Goal: Information Seeking & Learning: Learn about a topic

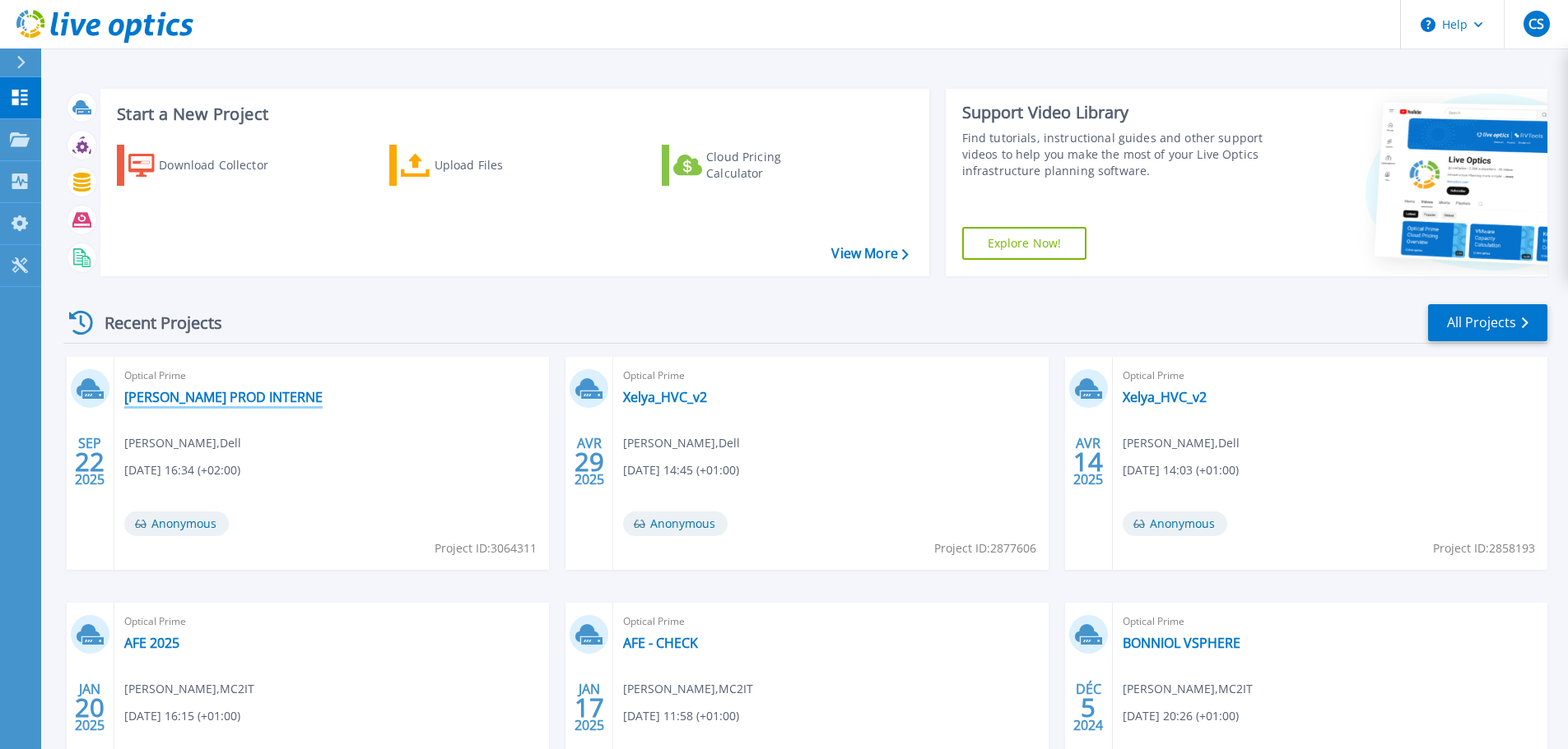
click at [208, 399] on link "[PERSON_NAME] PROD INTERNE" at bounding box center [223, 398] width 198 height 17
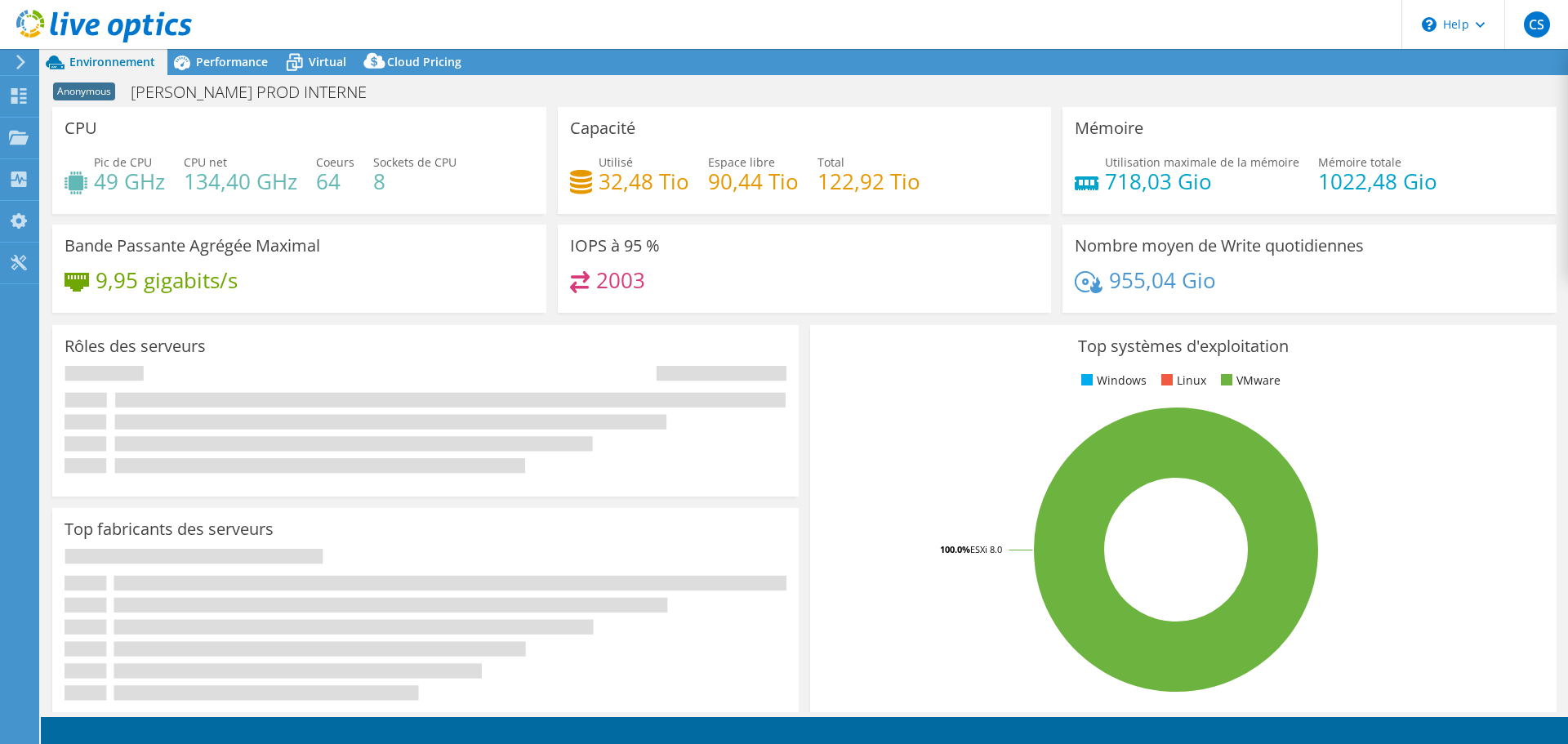
select select "USD"
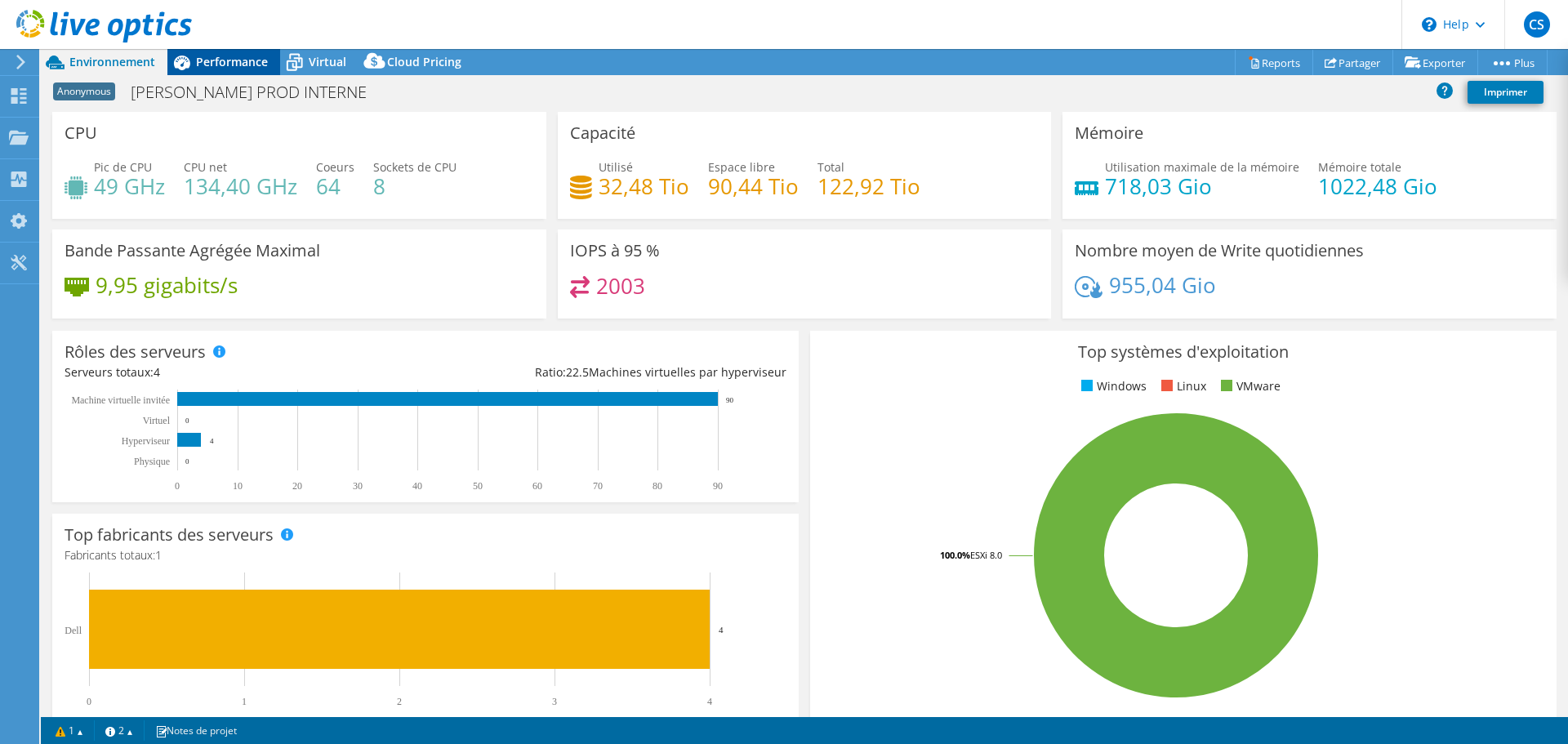
click at [238, 60] on span "Performance" at bounding box center [232, 62] width 72 height 16
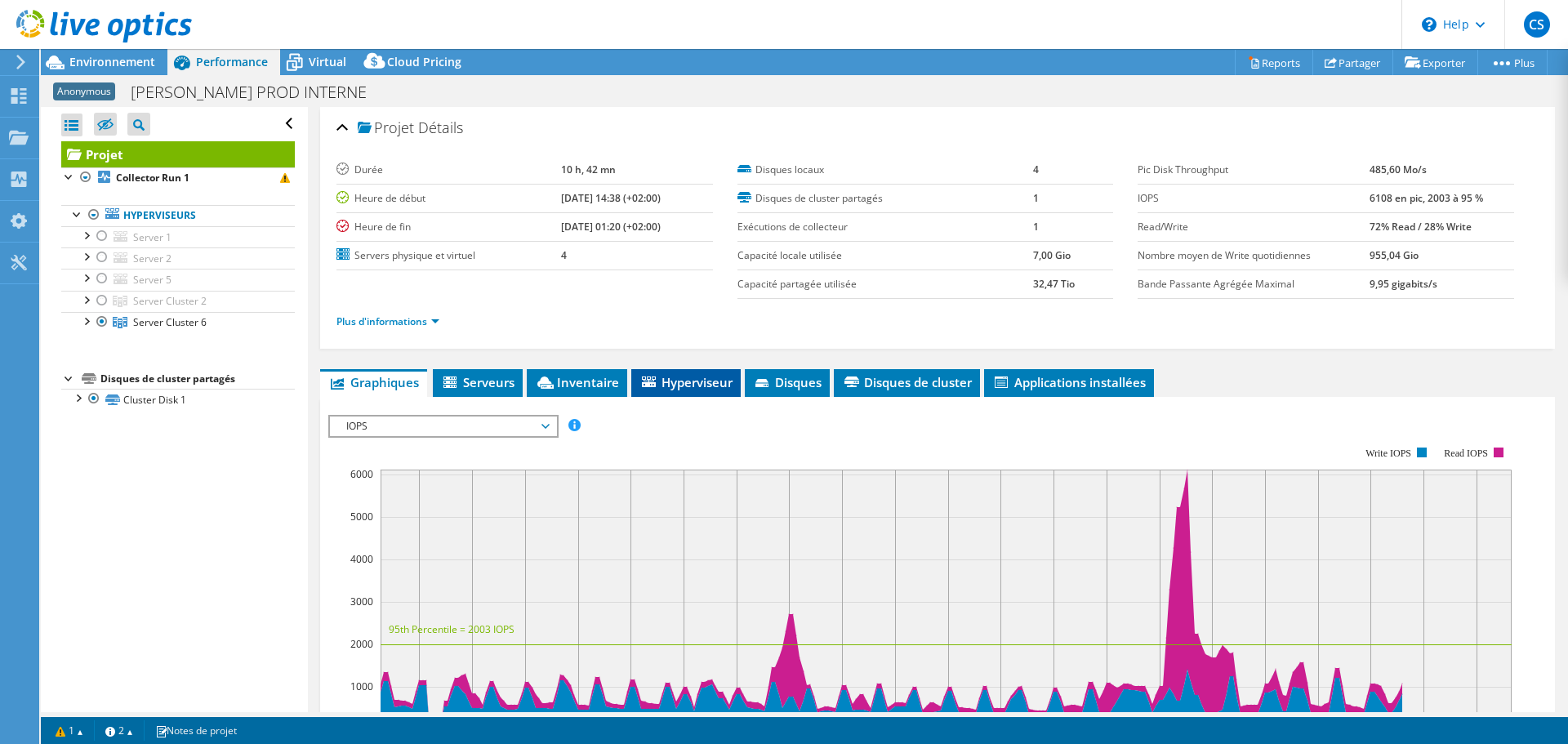
click at [704, 381] on span "Hyperviseur" at bounding box center [685, 383] width 93 height 16
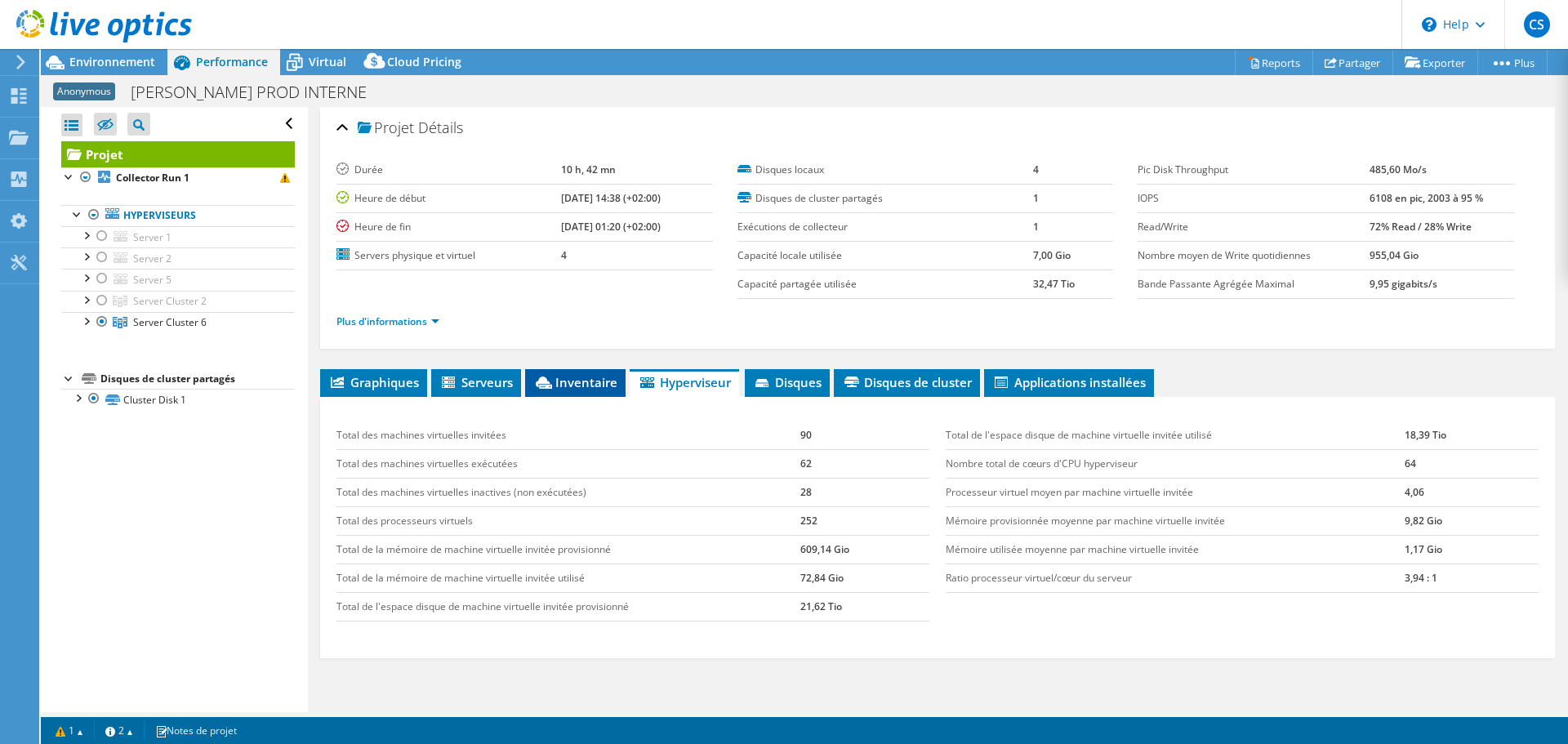
click at [594, 378] on span "Inventaire" at bounding box center [575, 383] width 84 height 16
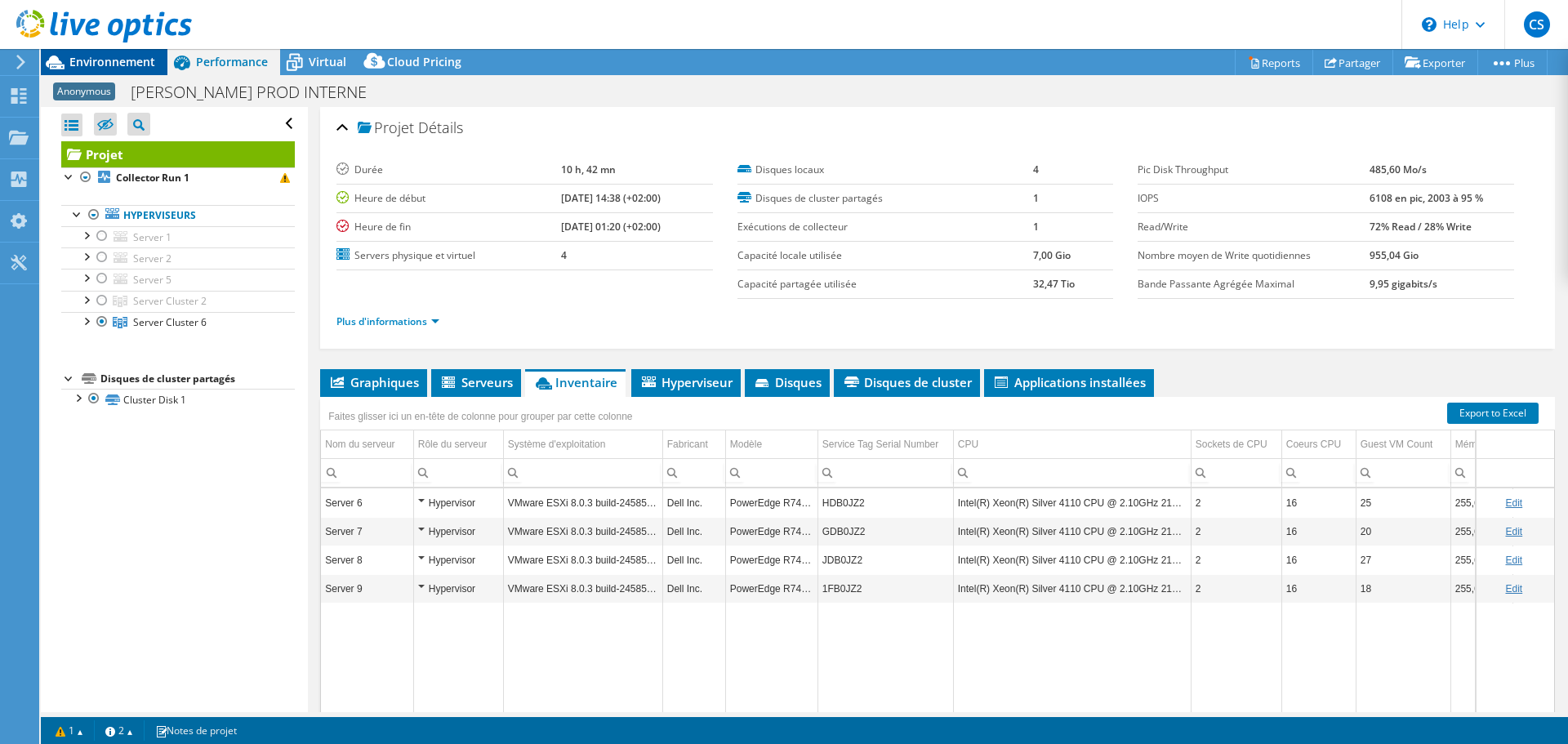
click at [85, 65] on span "Environnement" at bounding box center [112, 62] width 85 height 16
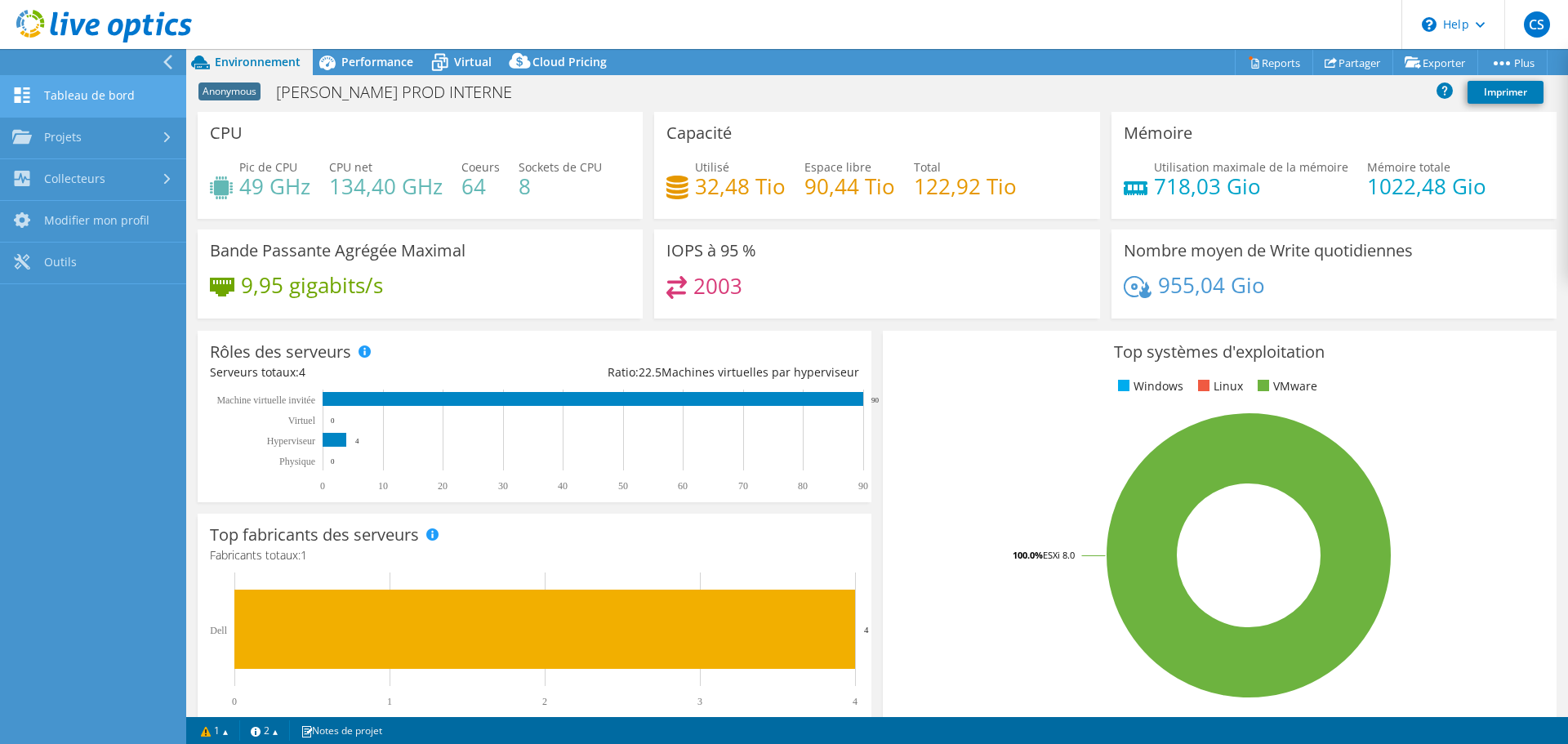
click at [79, 99] on link "Tableau de bord" at bounding box center [93, 97] width 186 height 42
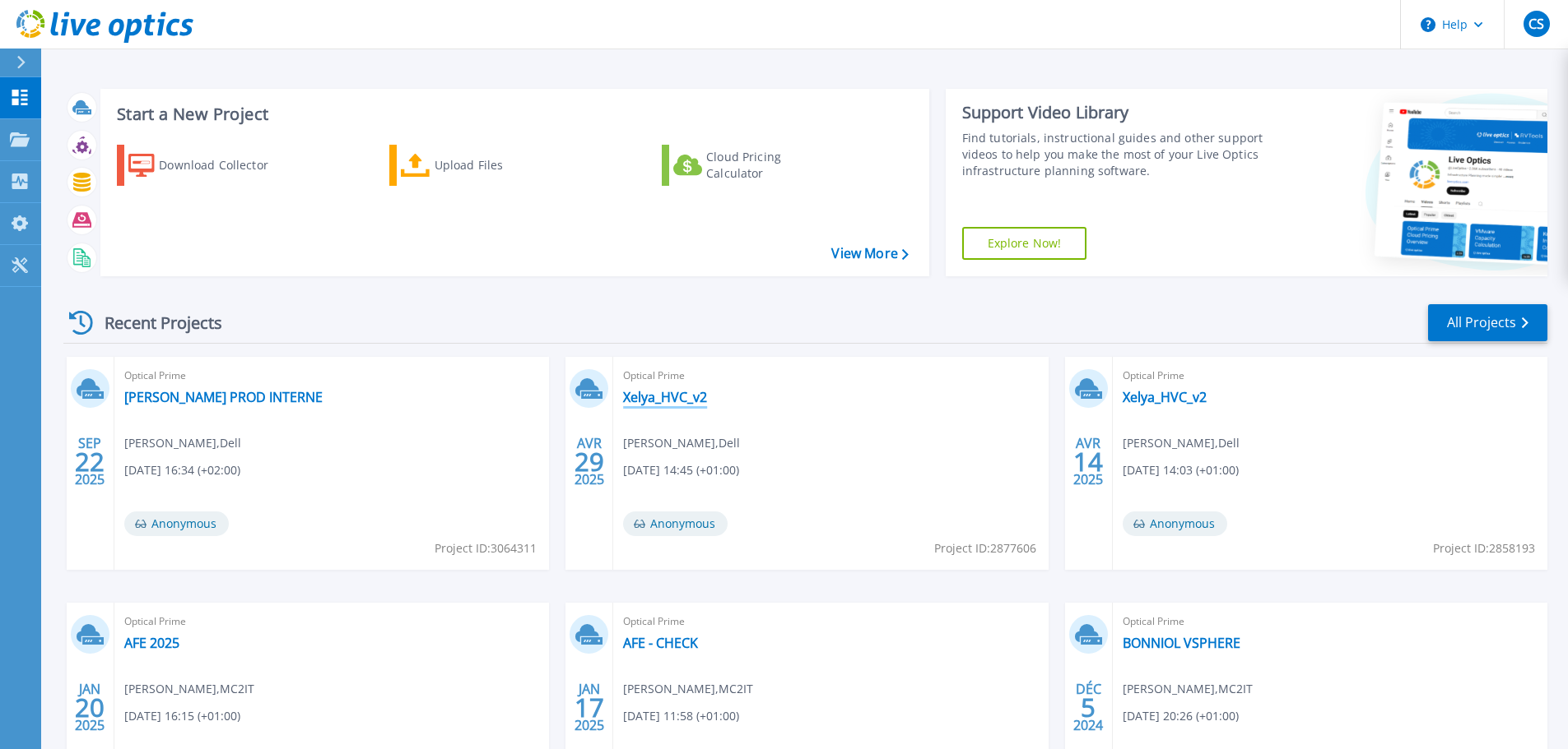
click at [678, 394] on link "Xelya_HVC_v2" at bounding box center [664, 398] width 84 height 17
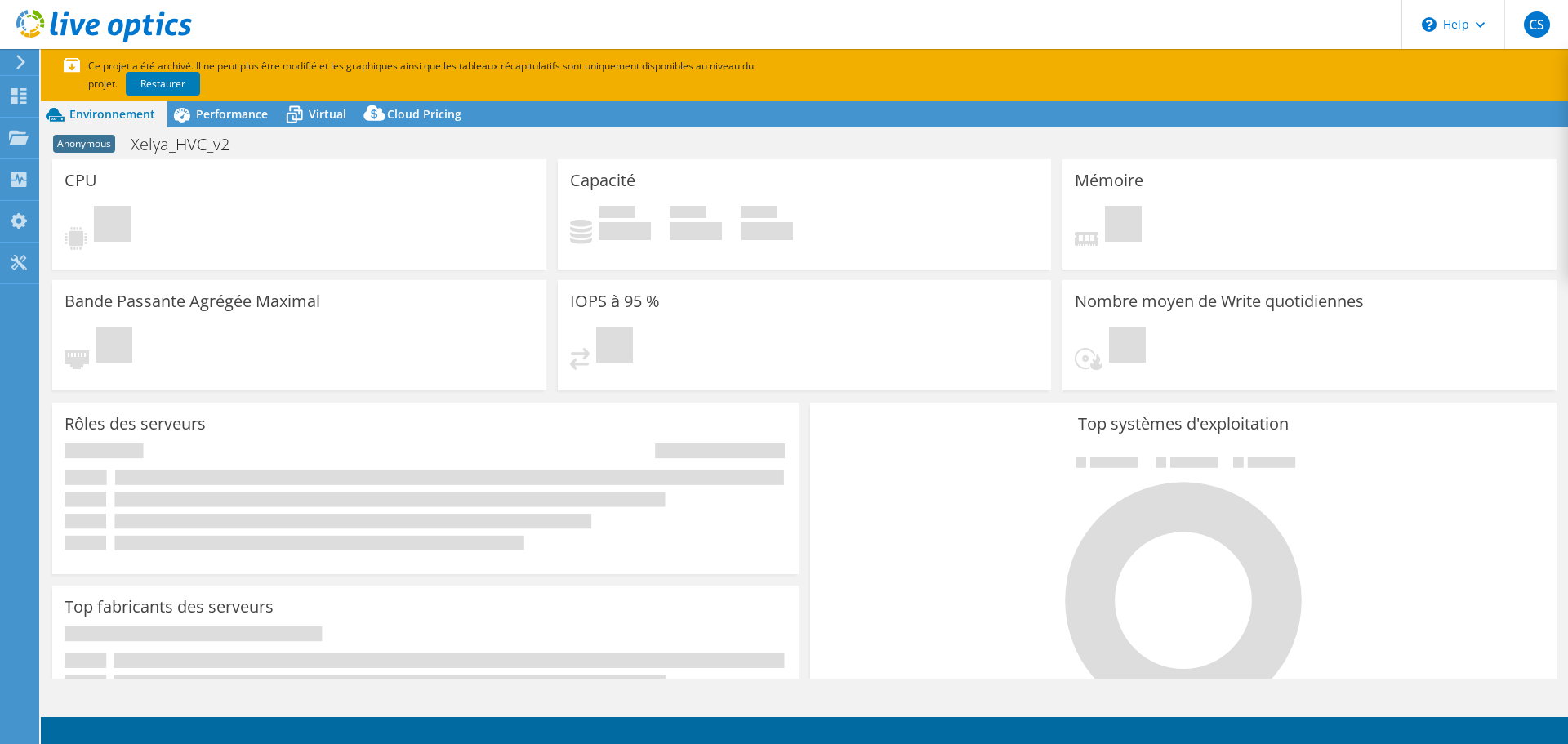
select select "USD"
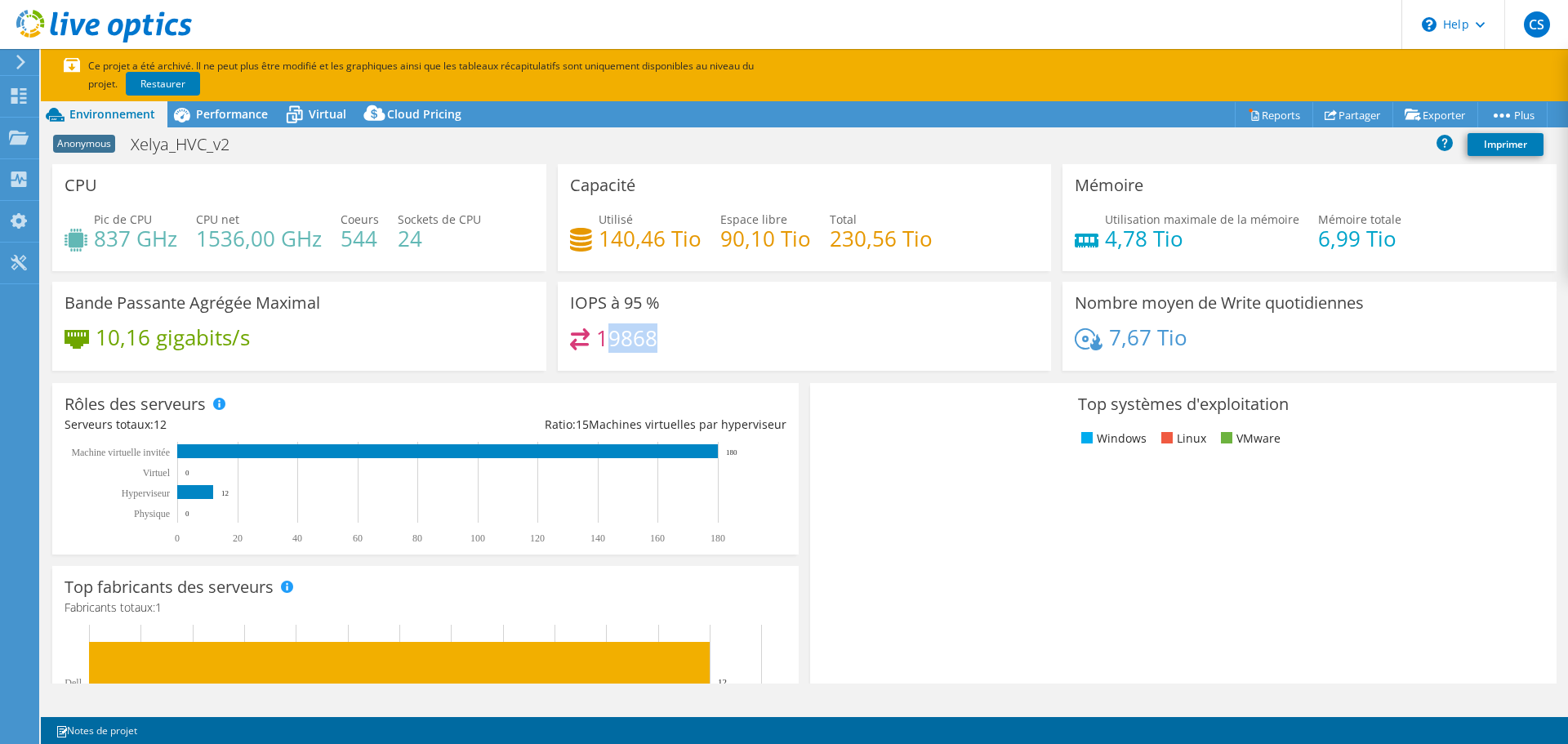
drag, startPoint x: 599, startPoint y: 334, endPoint x: 657, endPoint y: 346, distance: 59.2
click at [657, 346] on div "19868" at bounding box center [805, 346] width 470 height 35
drag, startPoint x: 1184, startPoint y: 342, endPoint x: 1105, endPoint y: 341, distance: 79.0
click at [1105, 341] on div "7,67 Tio" at bounding box center [1309, 346] width 470 height 34
click at [241, 106] on span "Performance" at bounding box center [232, 113] width 72 height 16
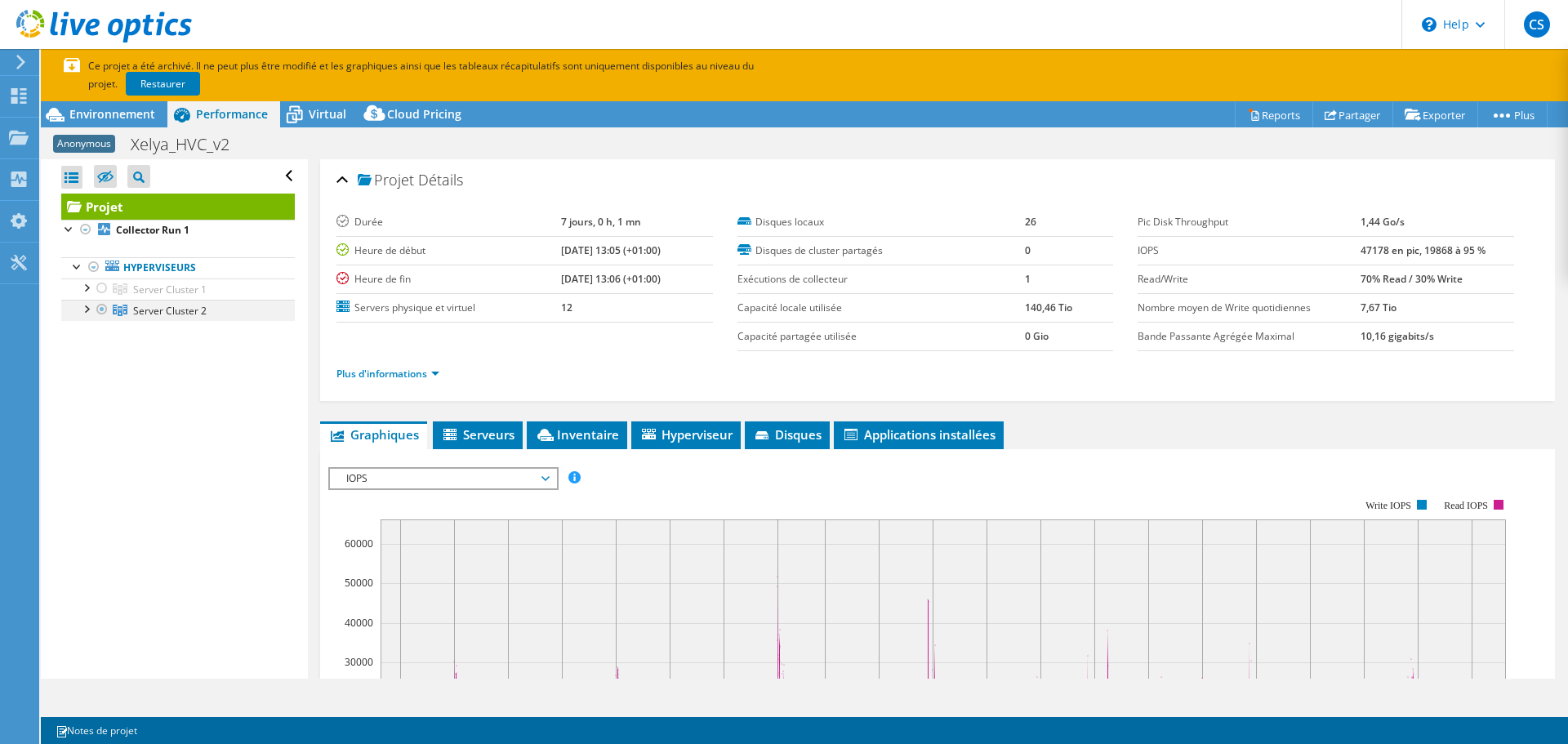
click at [83, 307] on div at bounding box center [86, 308] width 16 height 16
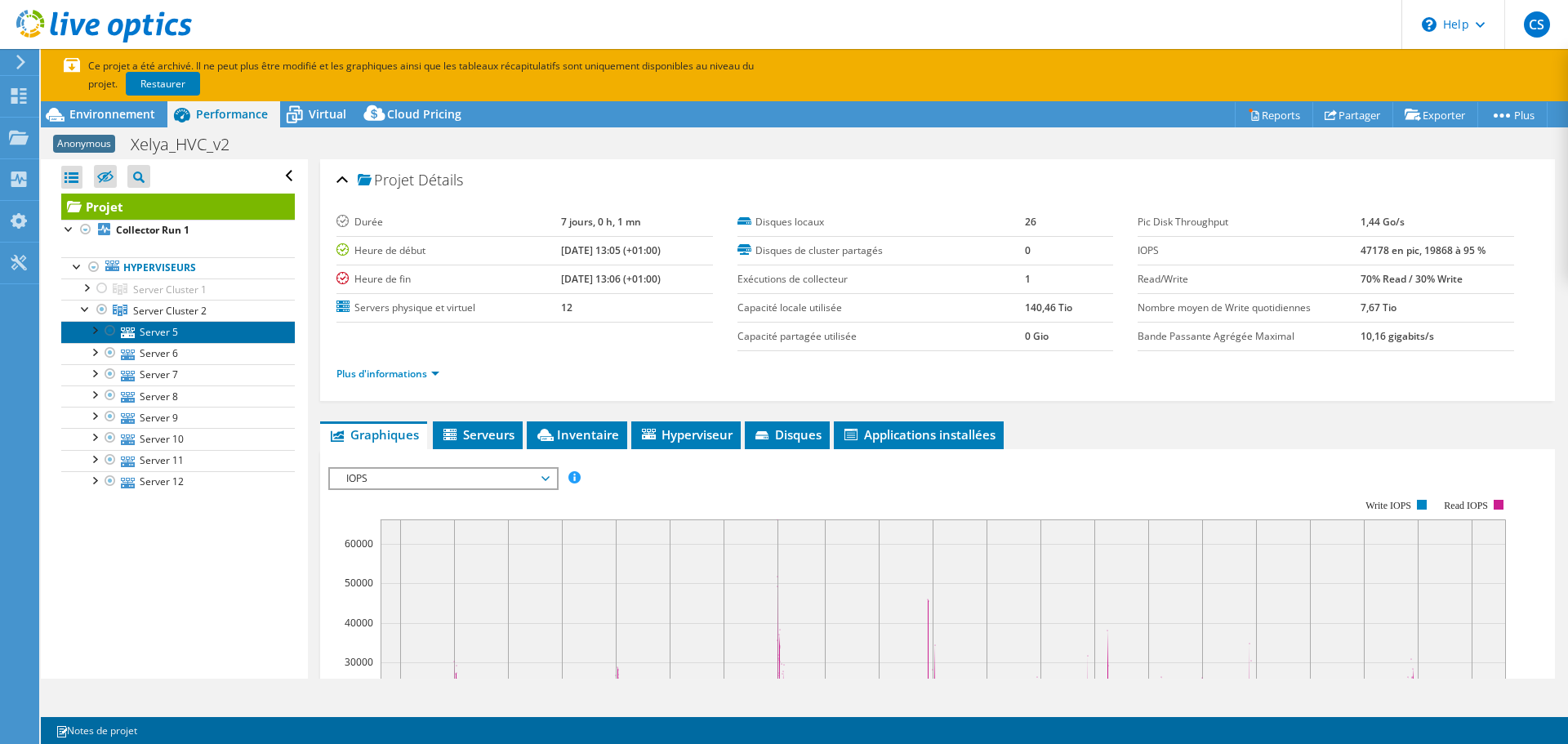
click at [165, 328] on link "Server 5" at bounding box center [178, 332] width 234 height 21
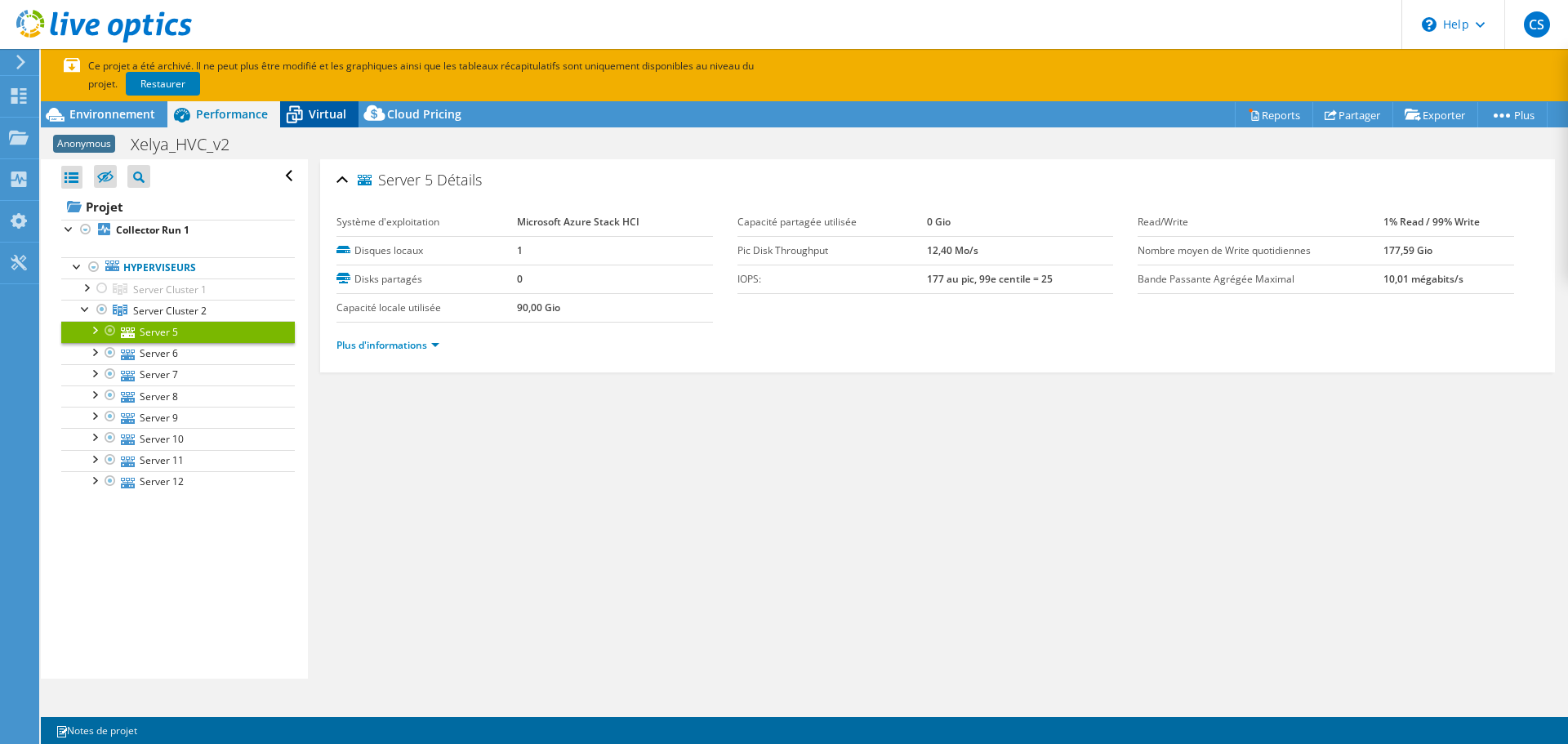
click at [335, 117] on span "Virtual" at bounding box center [328, 113] width 38 height 16
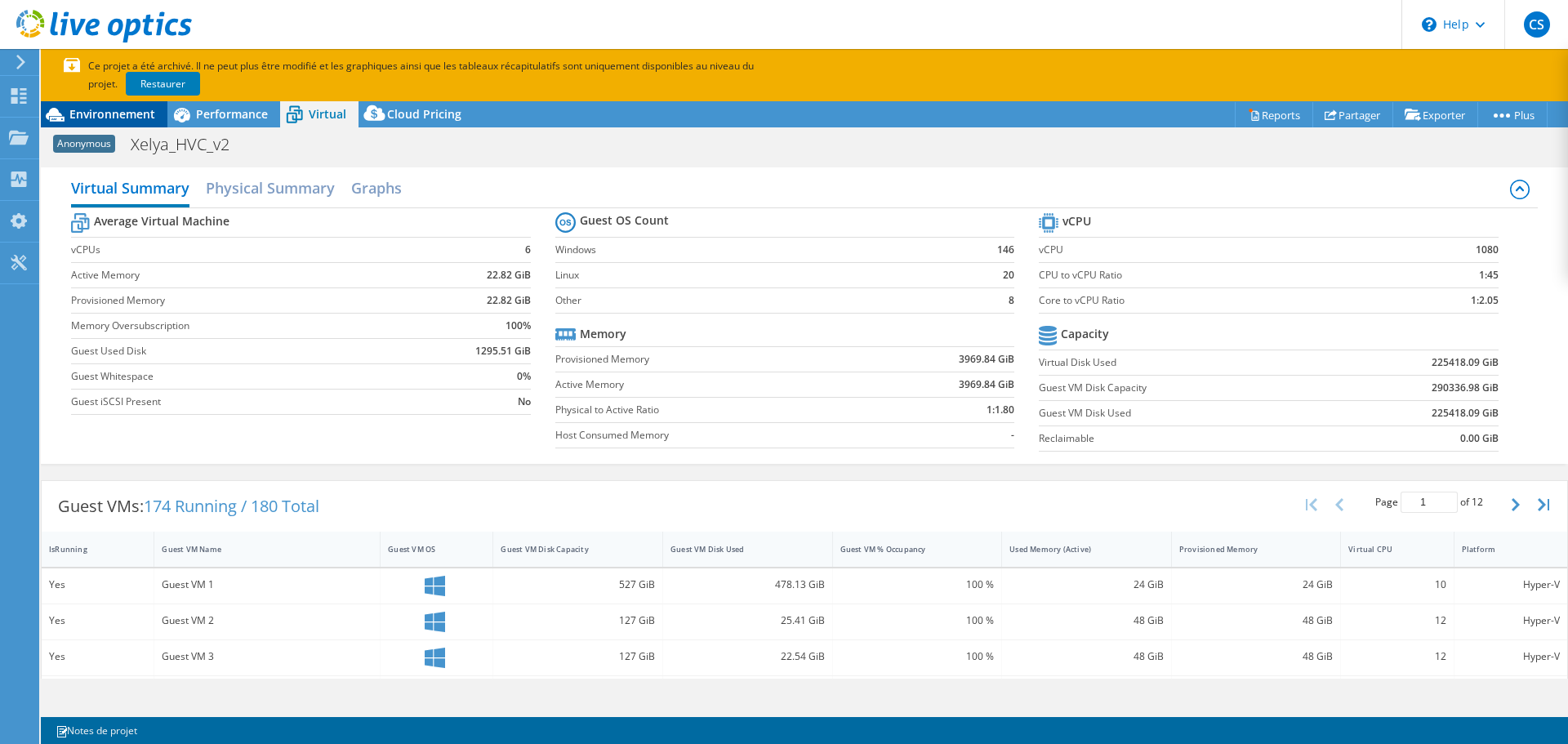
click at [150, 115] on span "Environnement" at bounding box center [112, 113] width 85 height 16
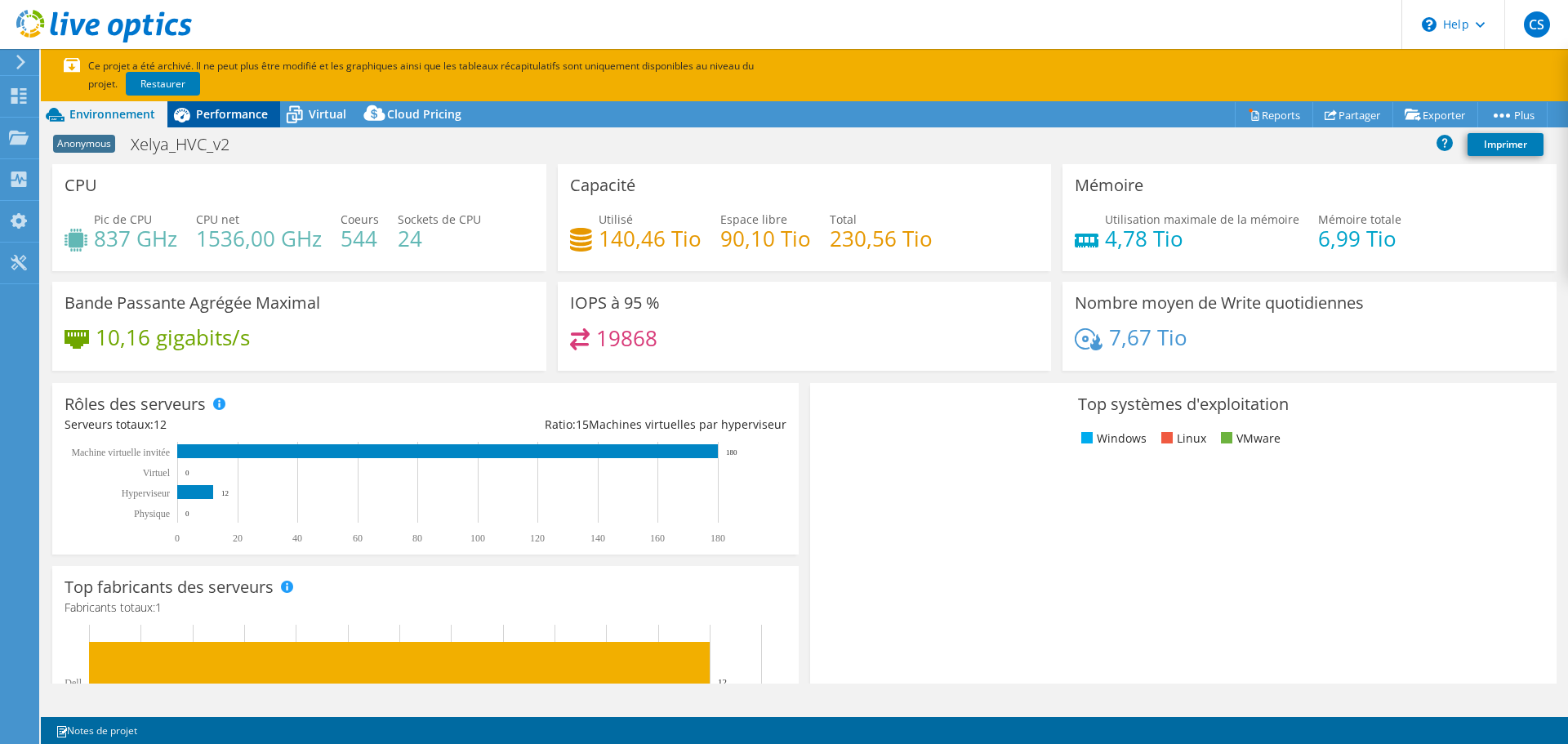
click at [223, 110] on span "Performance" at bounding box center [232, 113] width 72 height 16
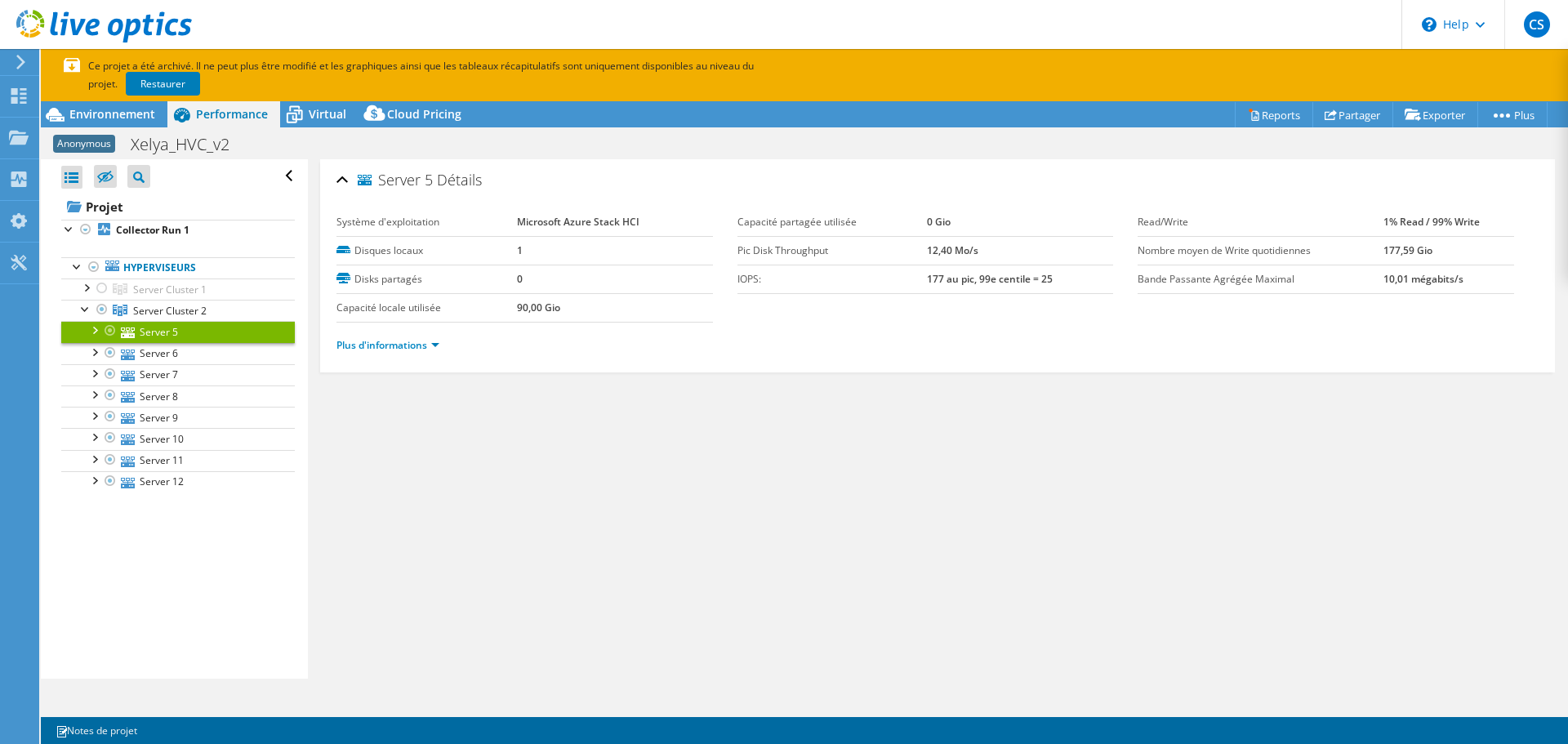
click at [25, 67] on icon at bounding box center [21, 62] width 12 height 15
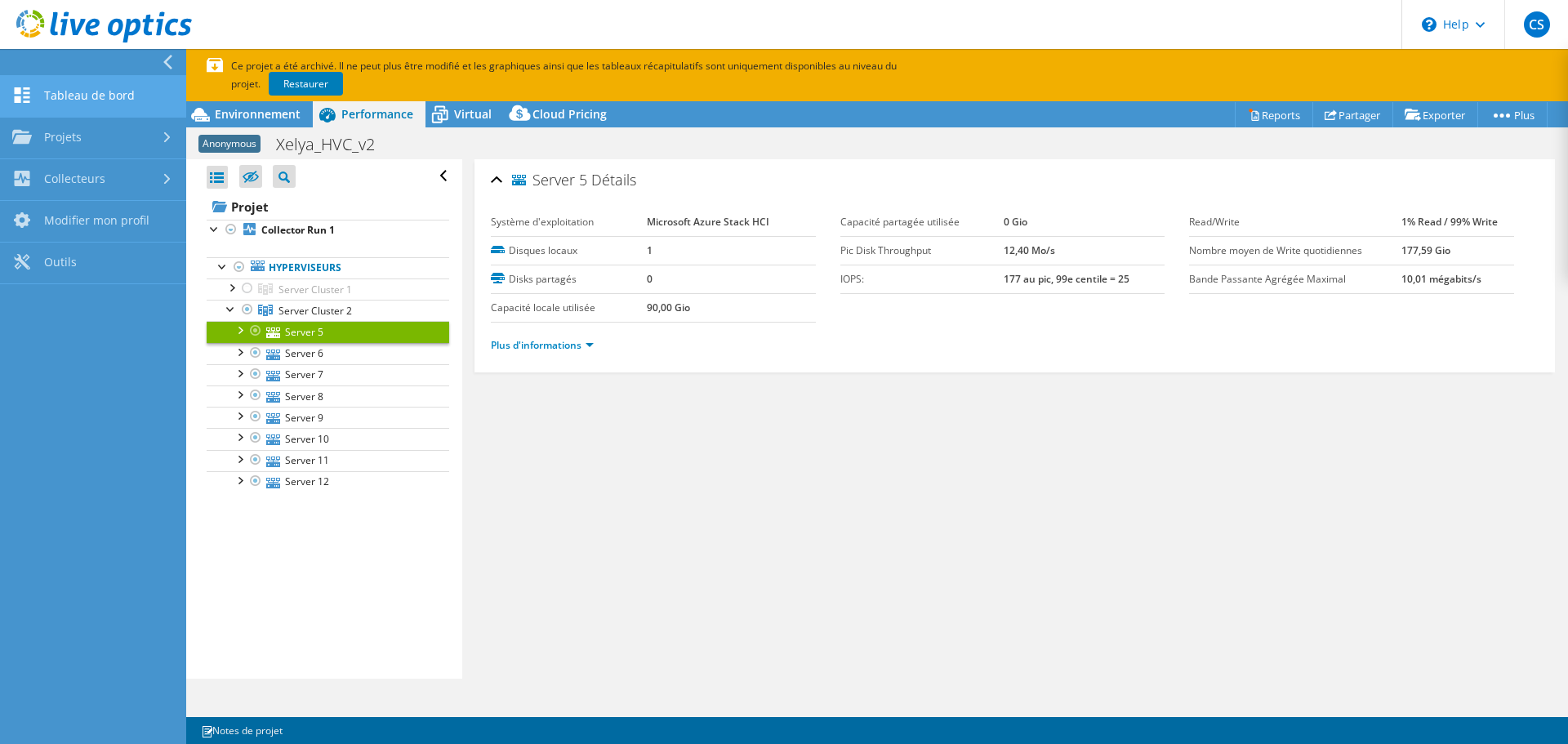
click at [71, 88] on link "Tableau de bord" at bounding box center [93, 97] width 186 height 42
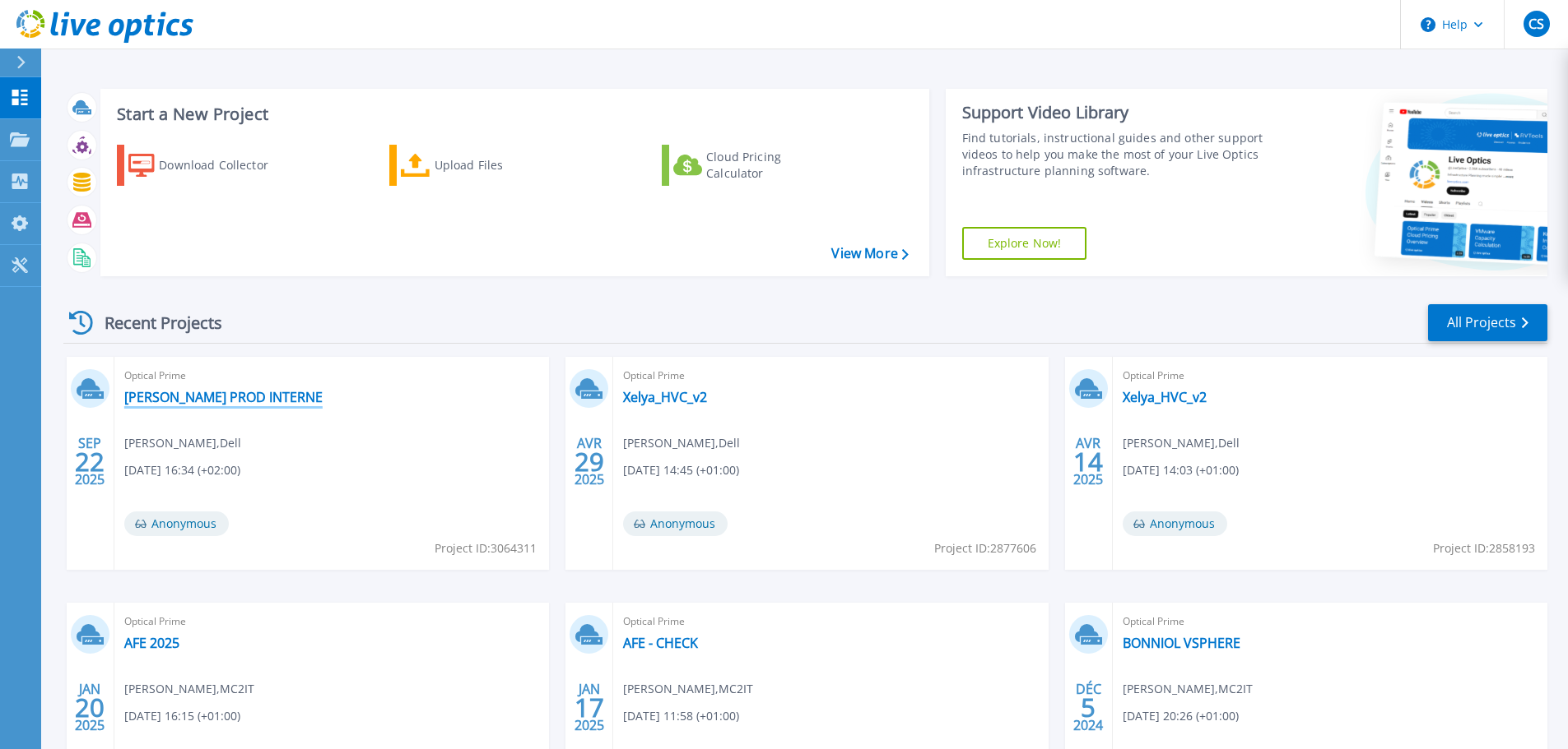
click at [211, 404] on link "[PERSON_NAME] PROD INTERNE" at bounding box center [223, 398] width 198 height 17
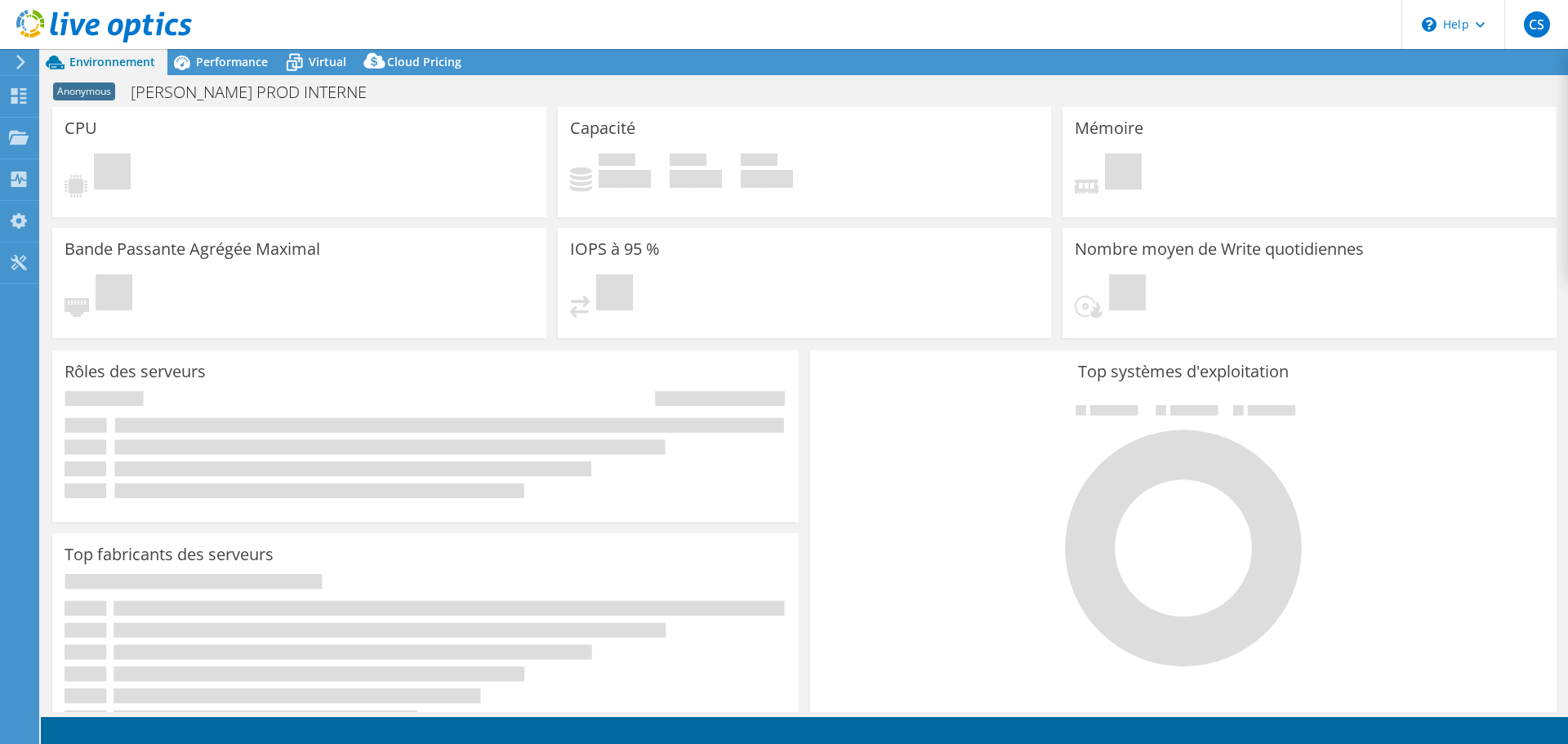
select select "USD"
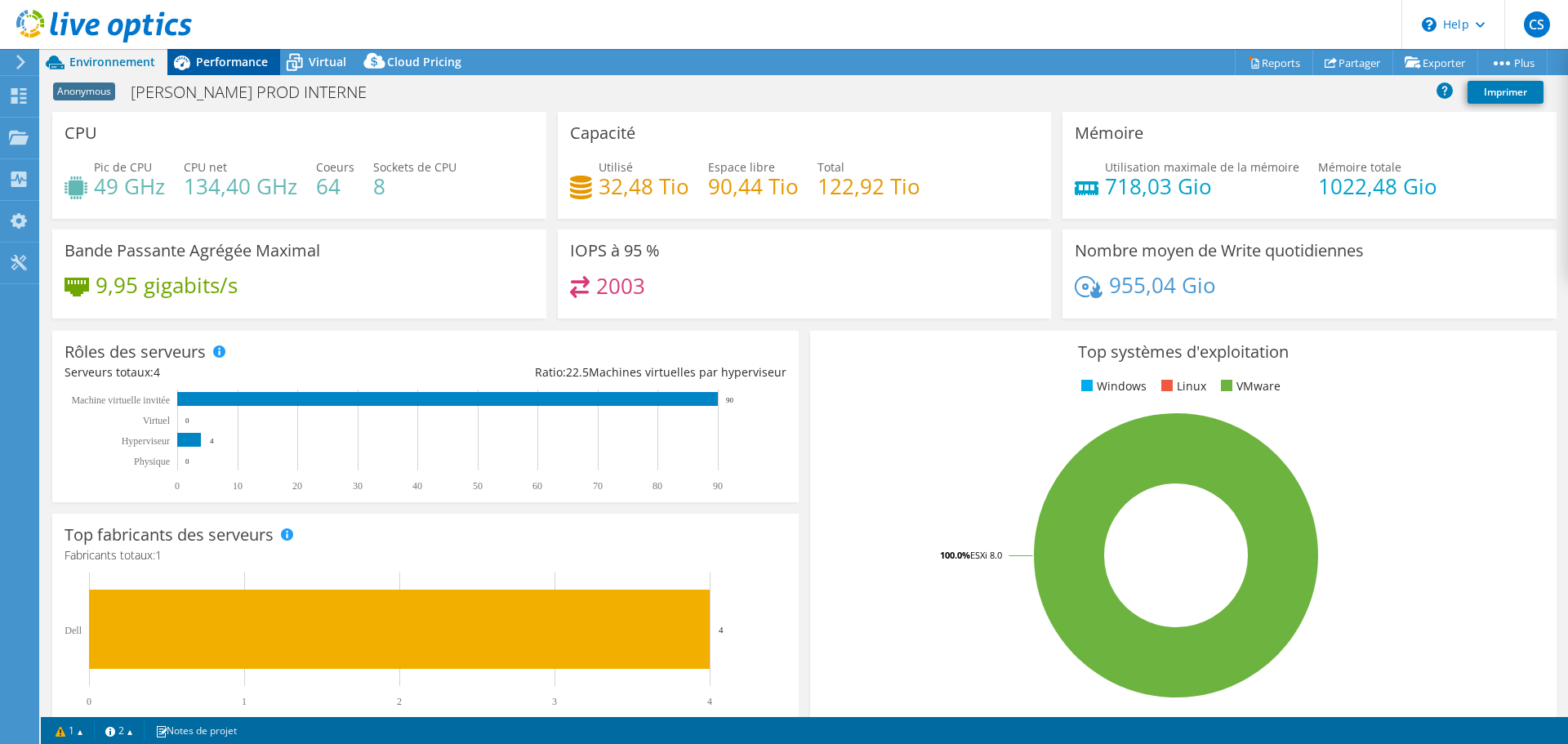
click at [238, 53] on div "Performance" at bounding box center [223, 62] width 112 height 26
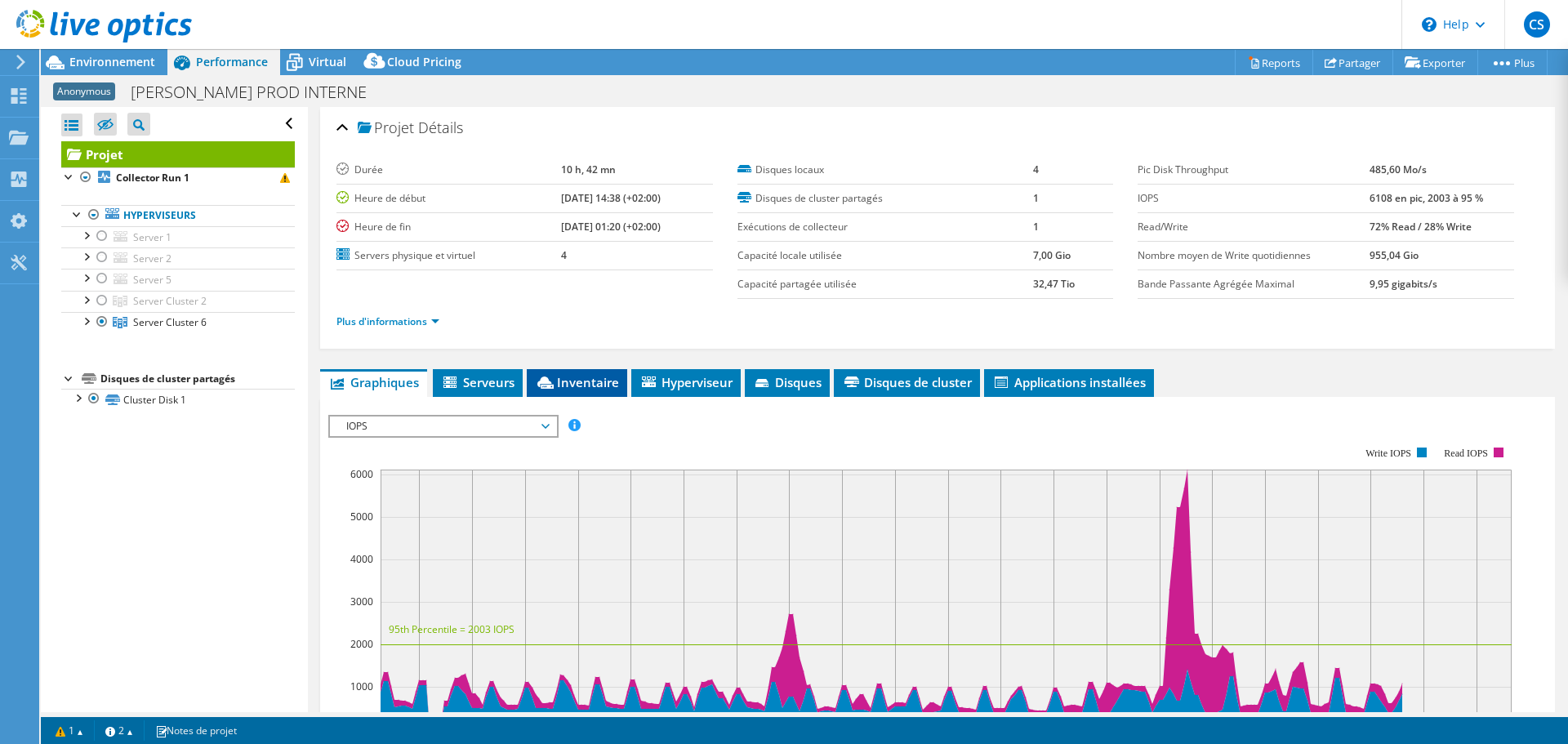
click at [612, 377] on span "Inventaire" at bounding box center [577, 383] width 84 height 16
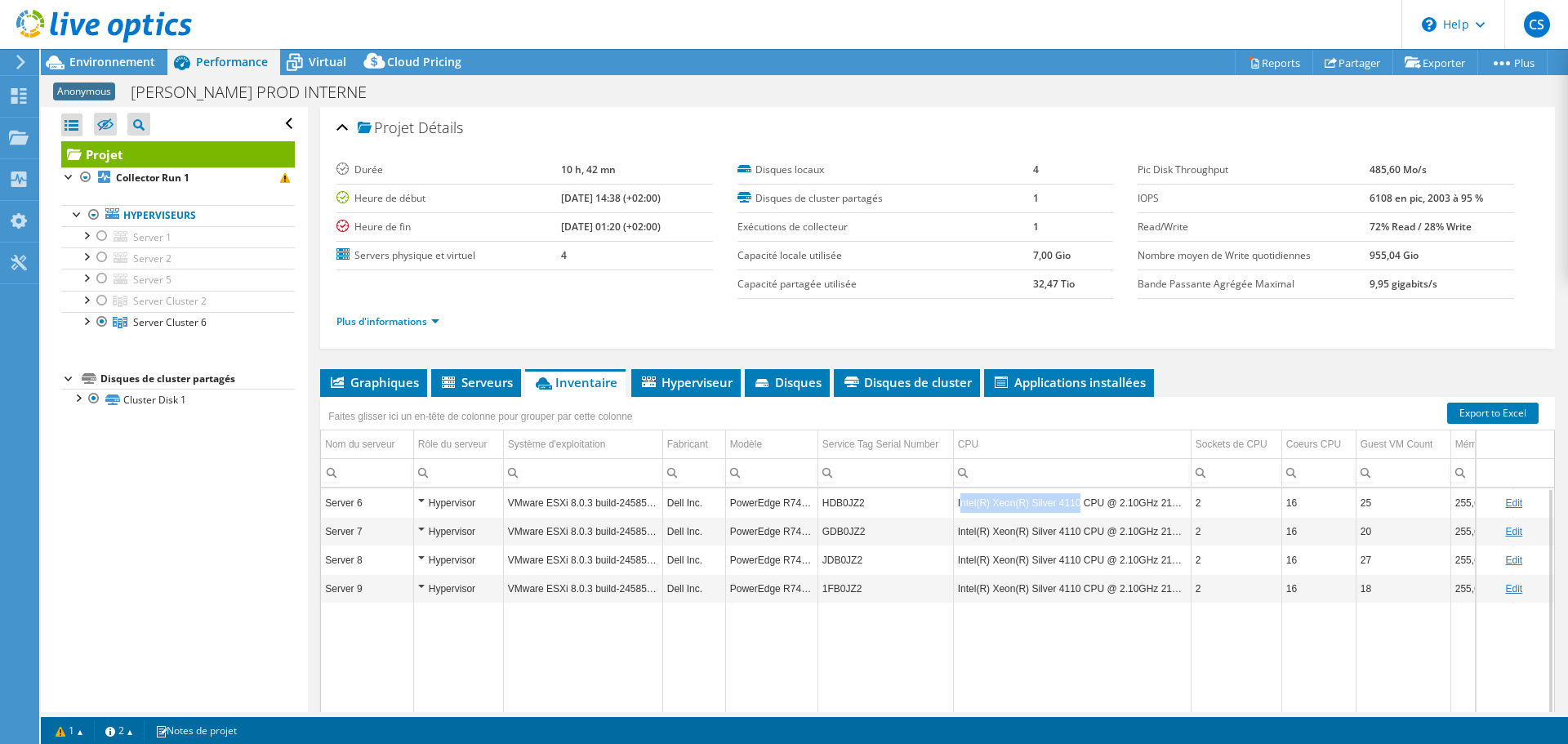
drag, startPoint x: 1074, startPoint y: 506, endPoint x: 961, endPoint y: 503, distance: 113.0
click at [961, 503] on td "Intel(R) Xeon(R) Silver 4110 CPU @ 2.10GHz 210 GHz" at bounding box center [1072, 503] width 238 height 29
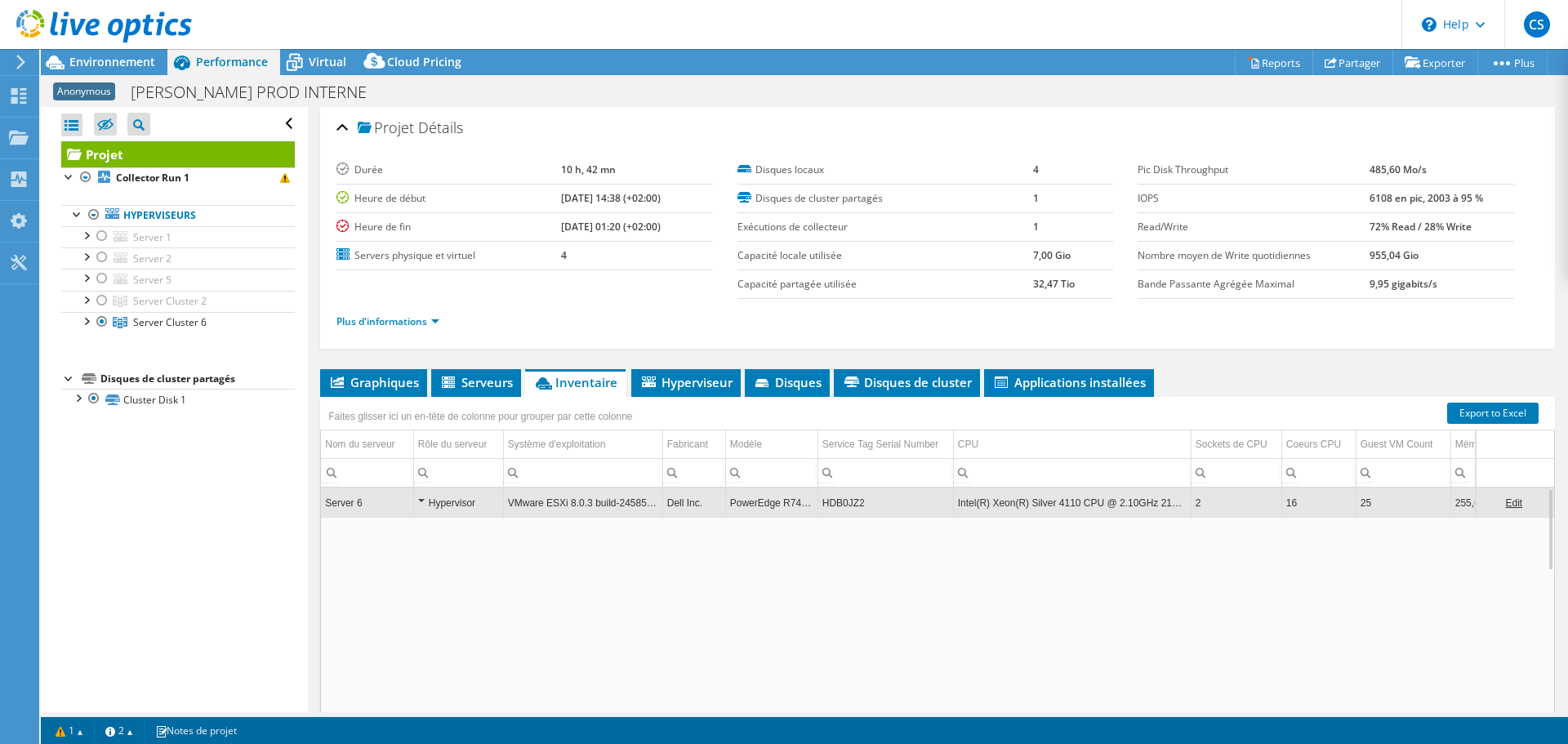
click at [961, 503] on td "Intel(R) Xeon(R) Silver 4110 CPU @ 2.10GHz 210 GHz" at bounding box center [1072, 503] width 238 height 29
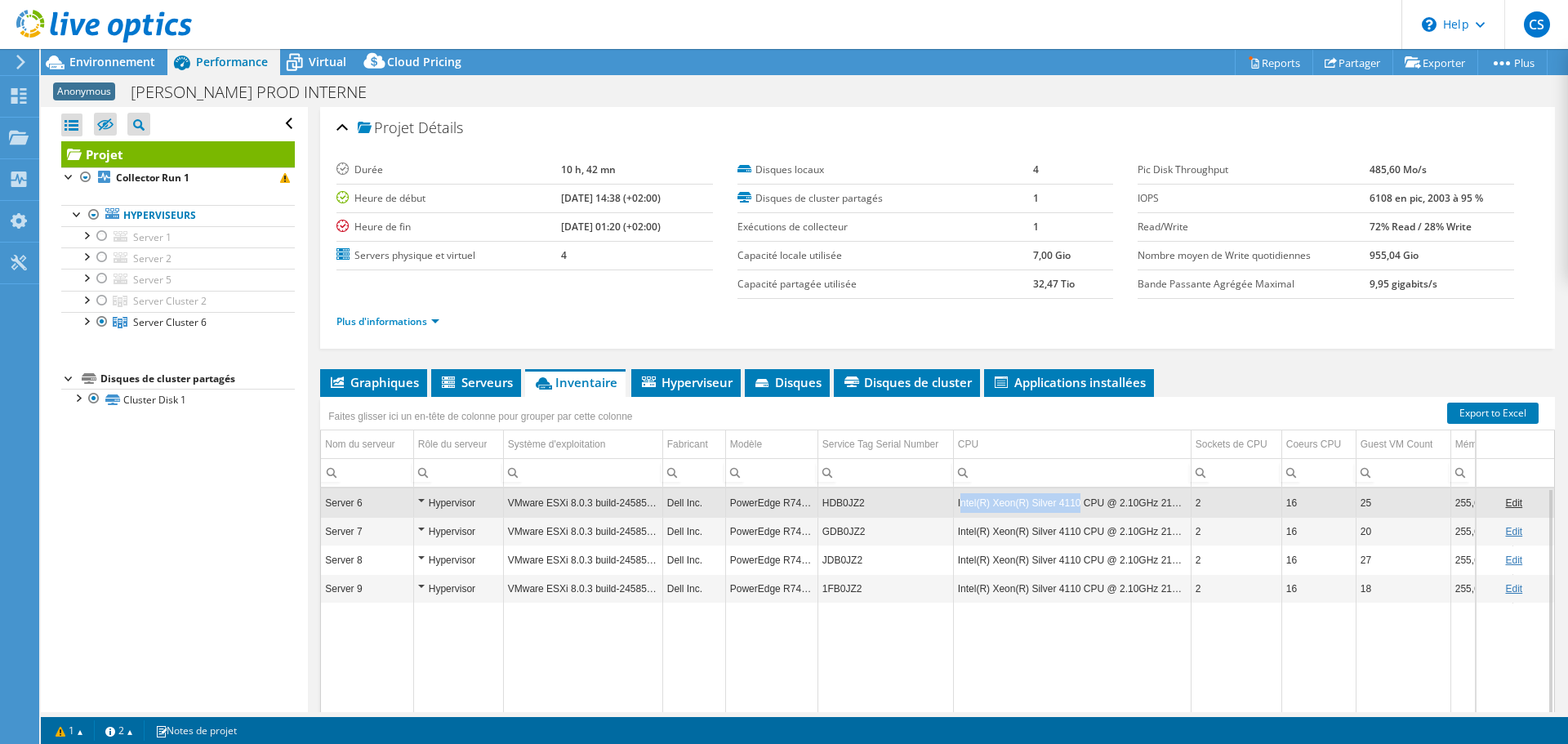
drag, startPoint x: 961, startPoint y: 504, endPoint x: 1072, endPoint y: 507, distance: 111.0
click at [1072, 507] on td "Intel(R) Xeon(R) Silver 4110 CPU @ 2.10GHz 210 GHz" at bounding box center [1072, 503] width 238 height 29
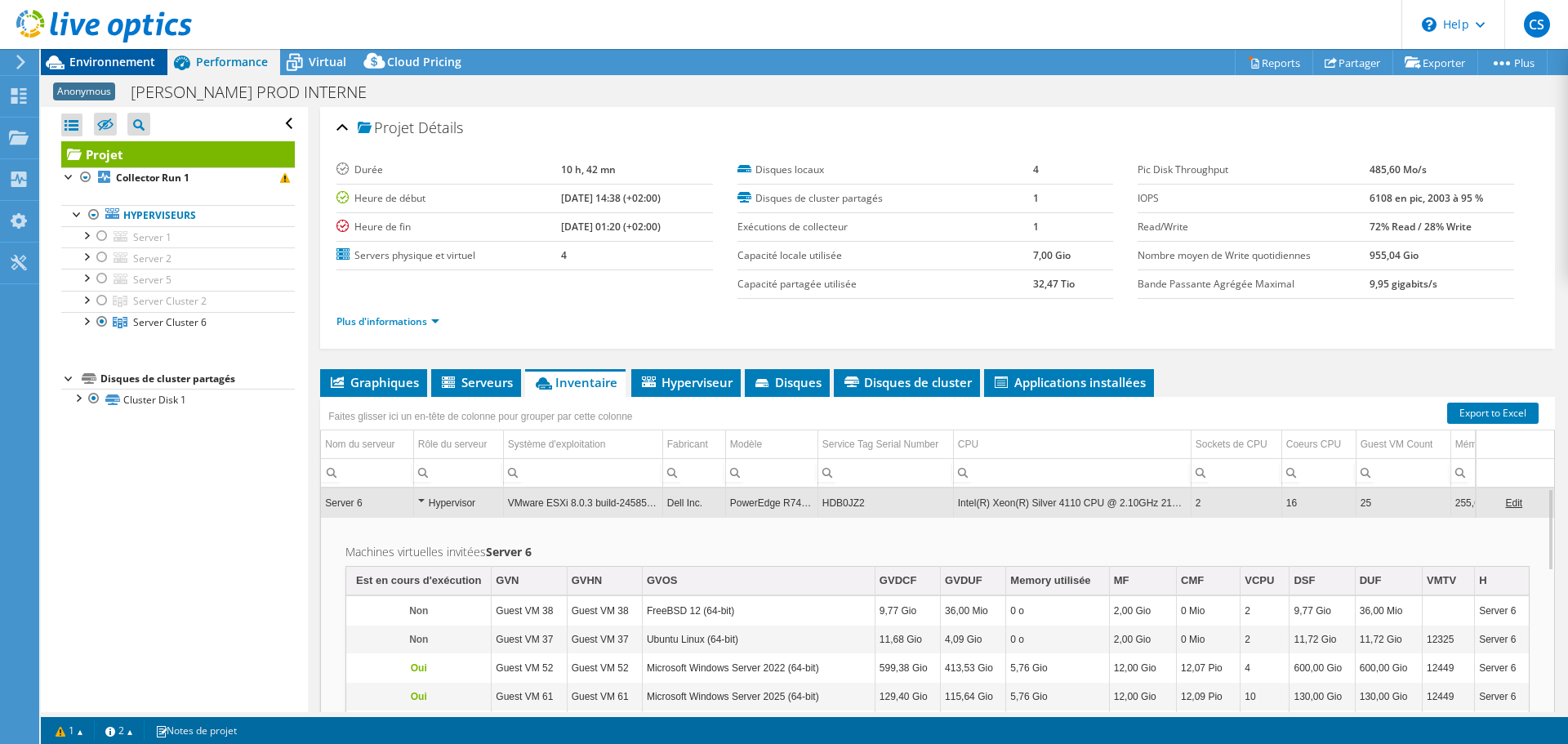
click at [140, 72] on div "Environnement" at bounding box center [104, 62] width 126 height 26
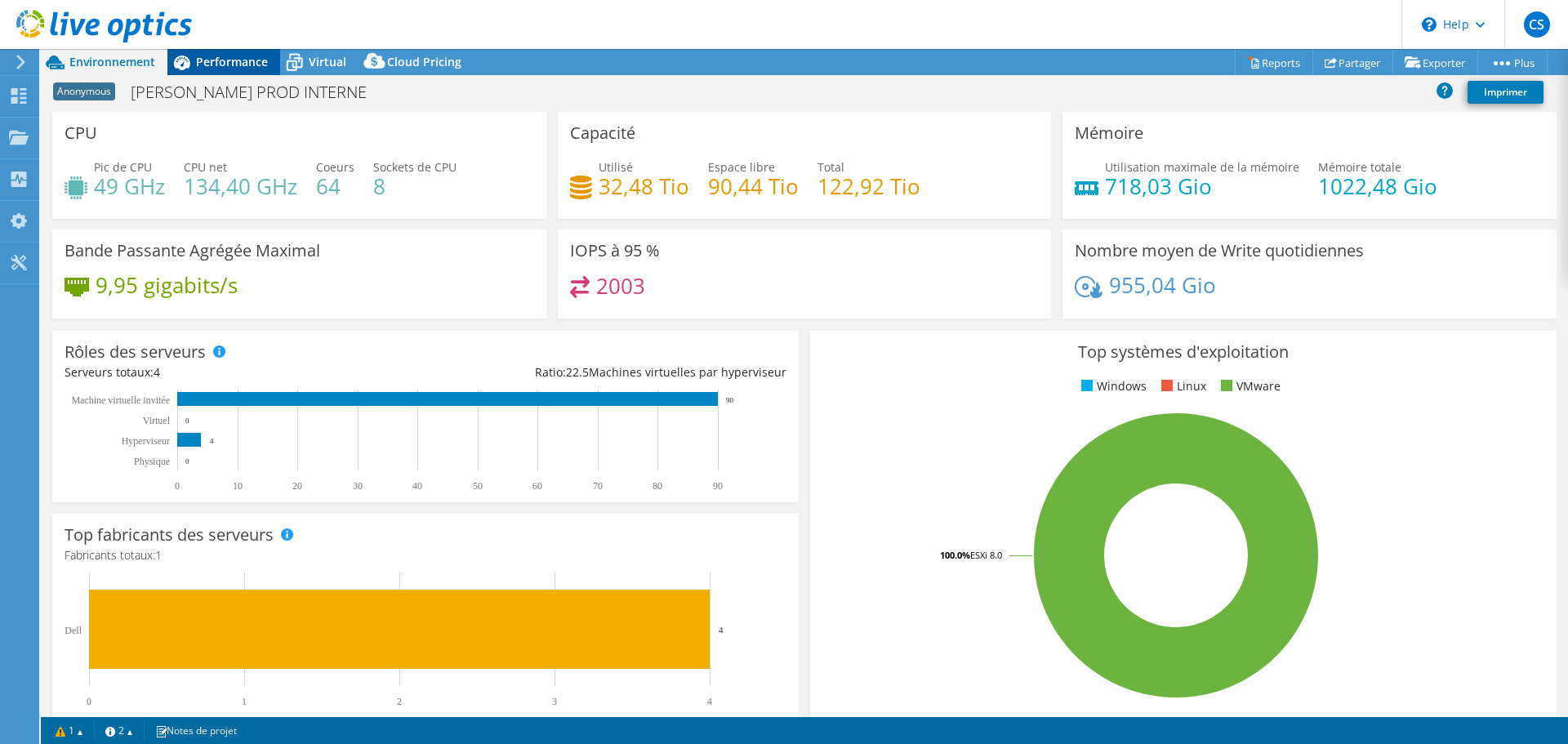
click at [229, 60] on span "Performance" at bounding box center [232, 62] width 72 height 16
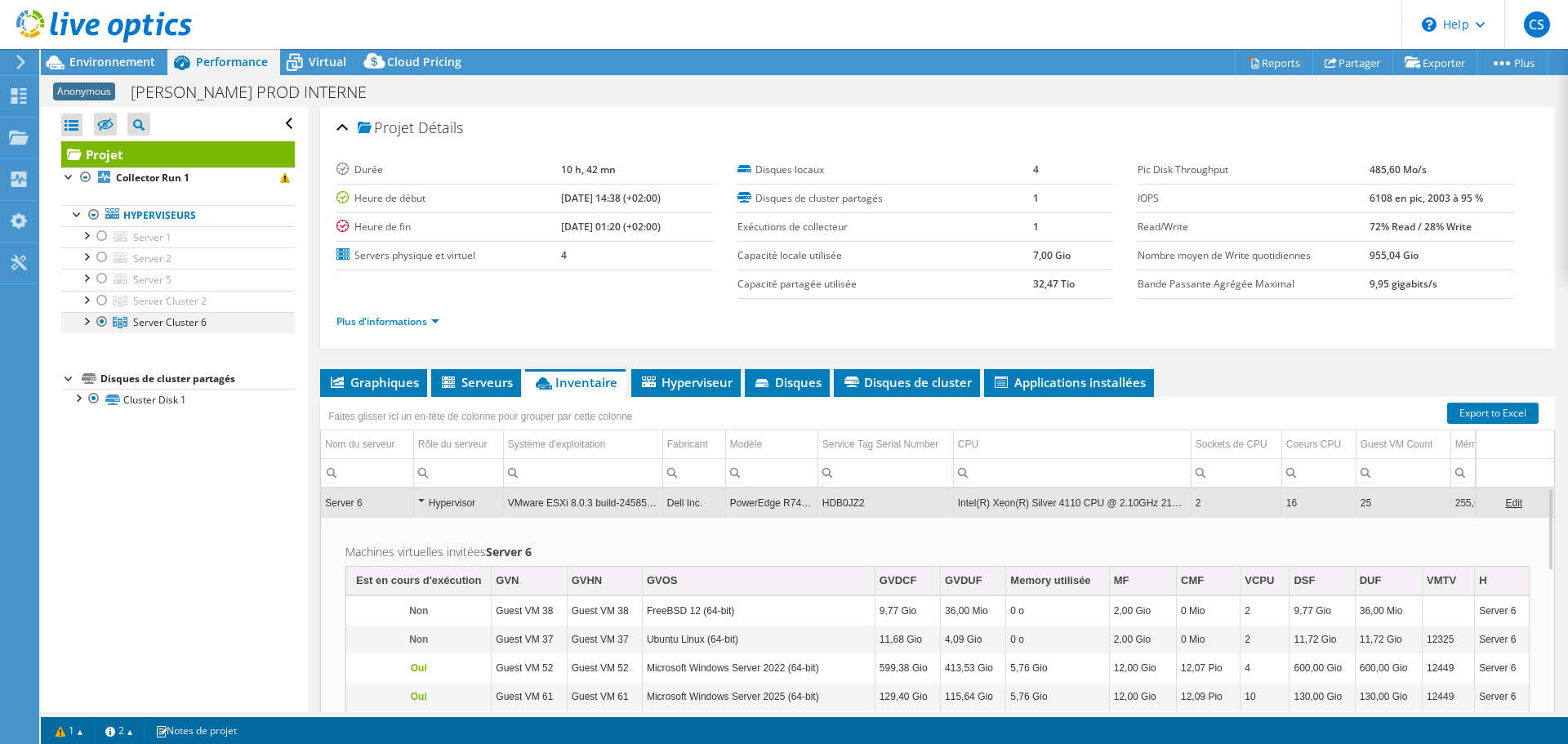
click at [85, 319] on div at bounding box center [86, 320] width 16 height 16
click at [81, 486] on div at bounding box center [78, 483] width 16 height 16
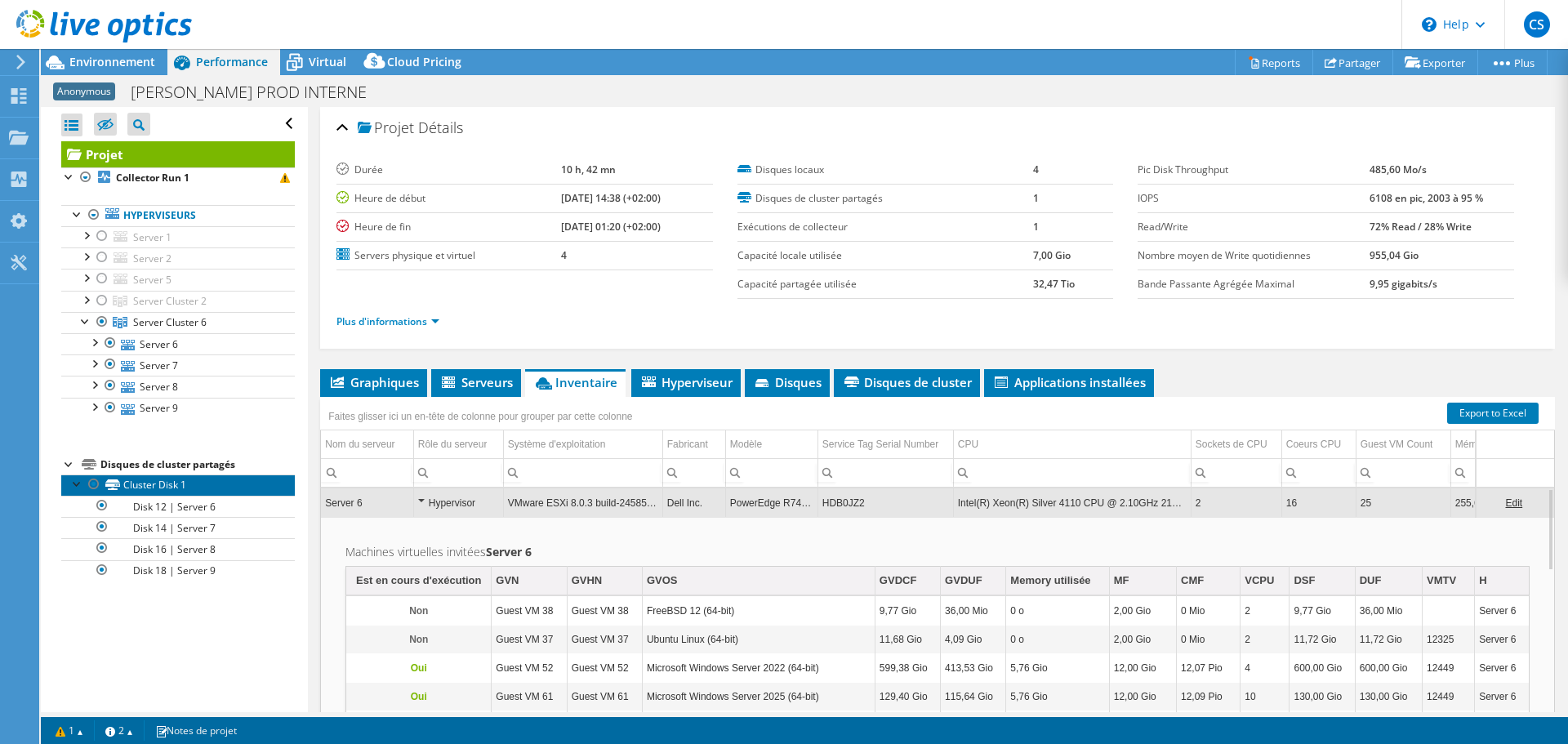
click at [170, 480] on link "Cluster Disk 1" at bounding box center [178, 485] width 234 height 21
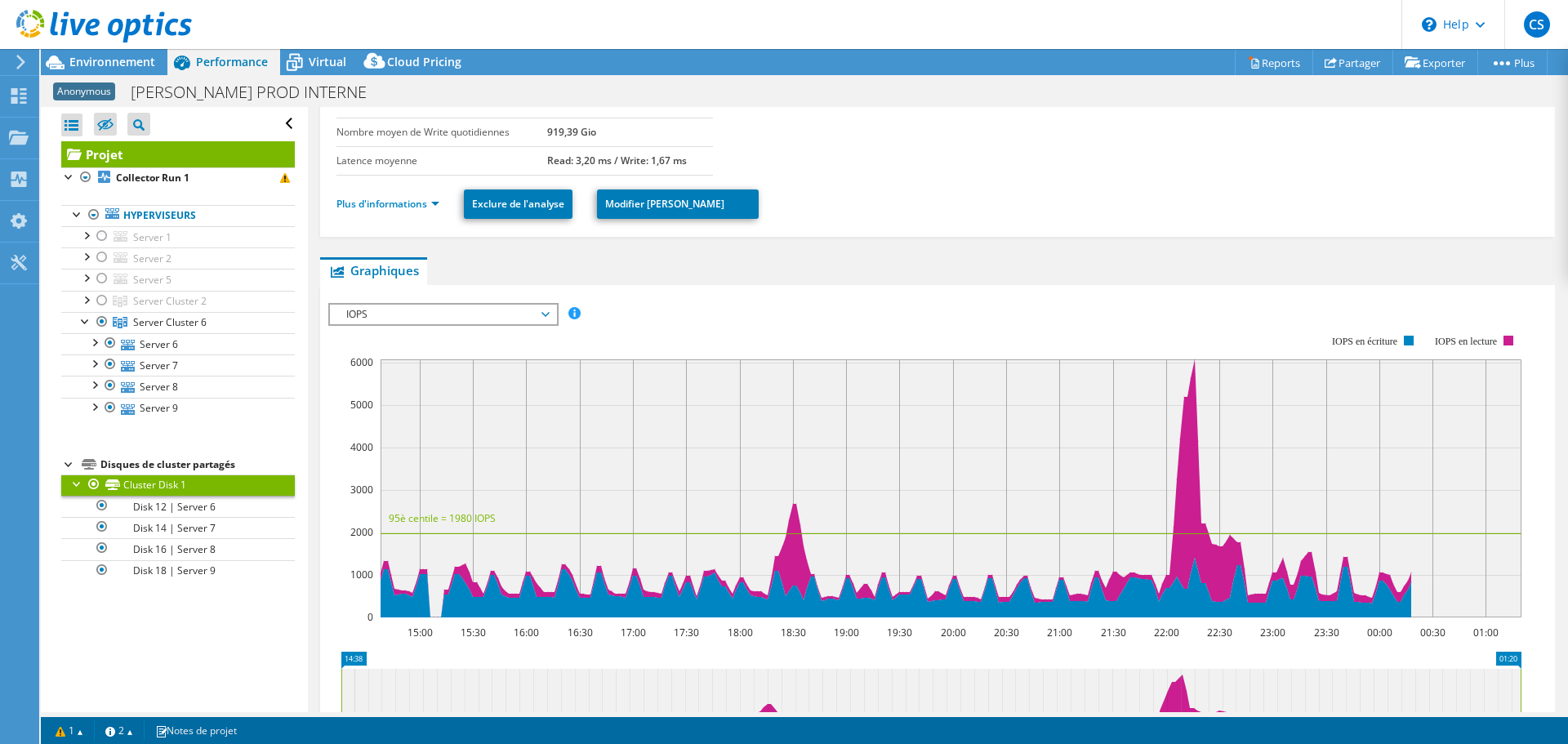
scroll to position [261, 0]
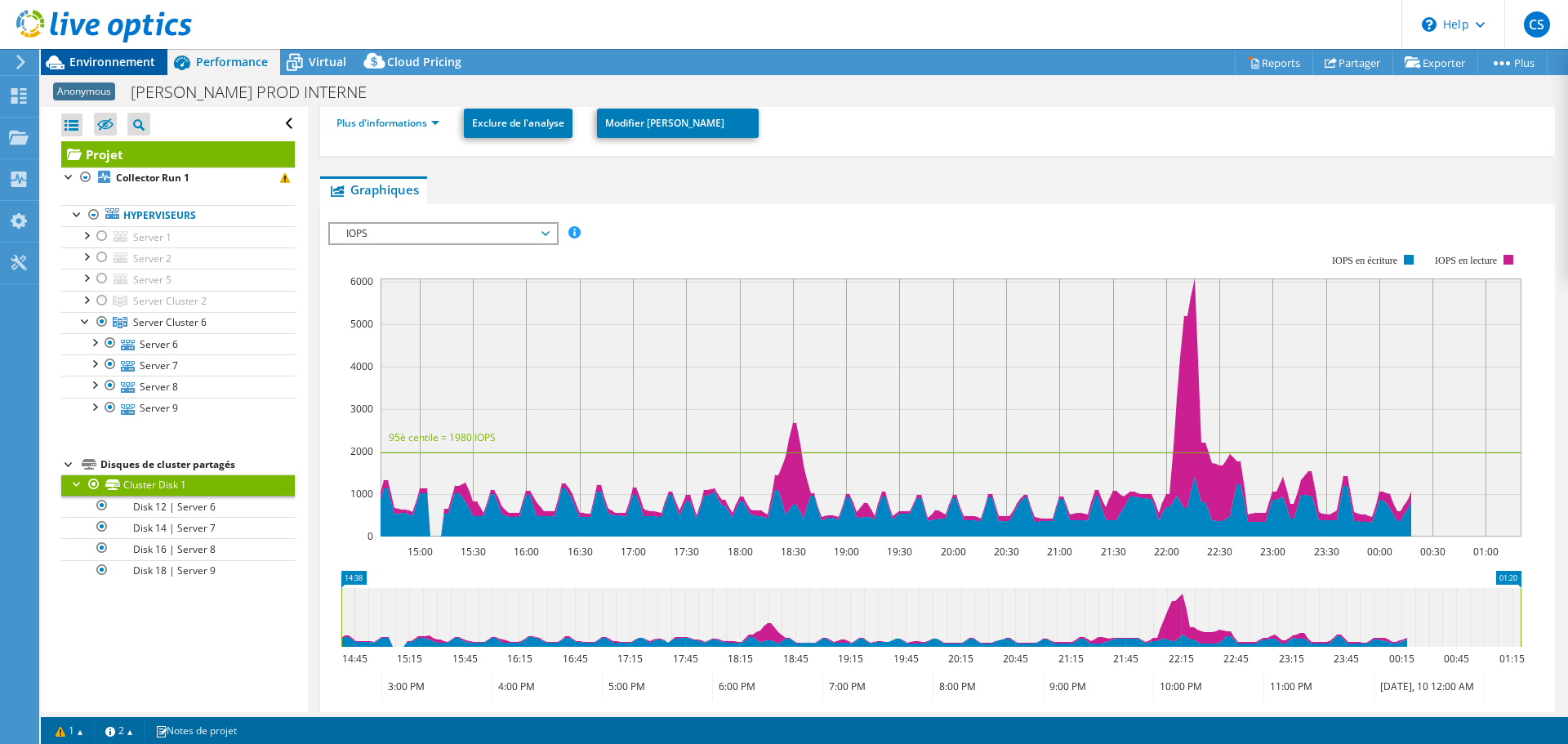
click at [123, 57] on span "Environnement" at bounding box center [112, 62] width 85 height 16
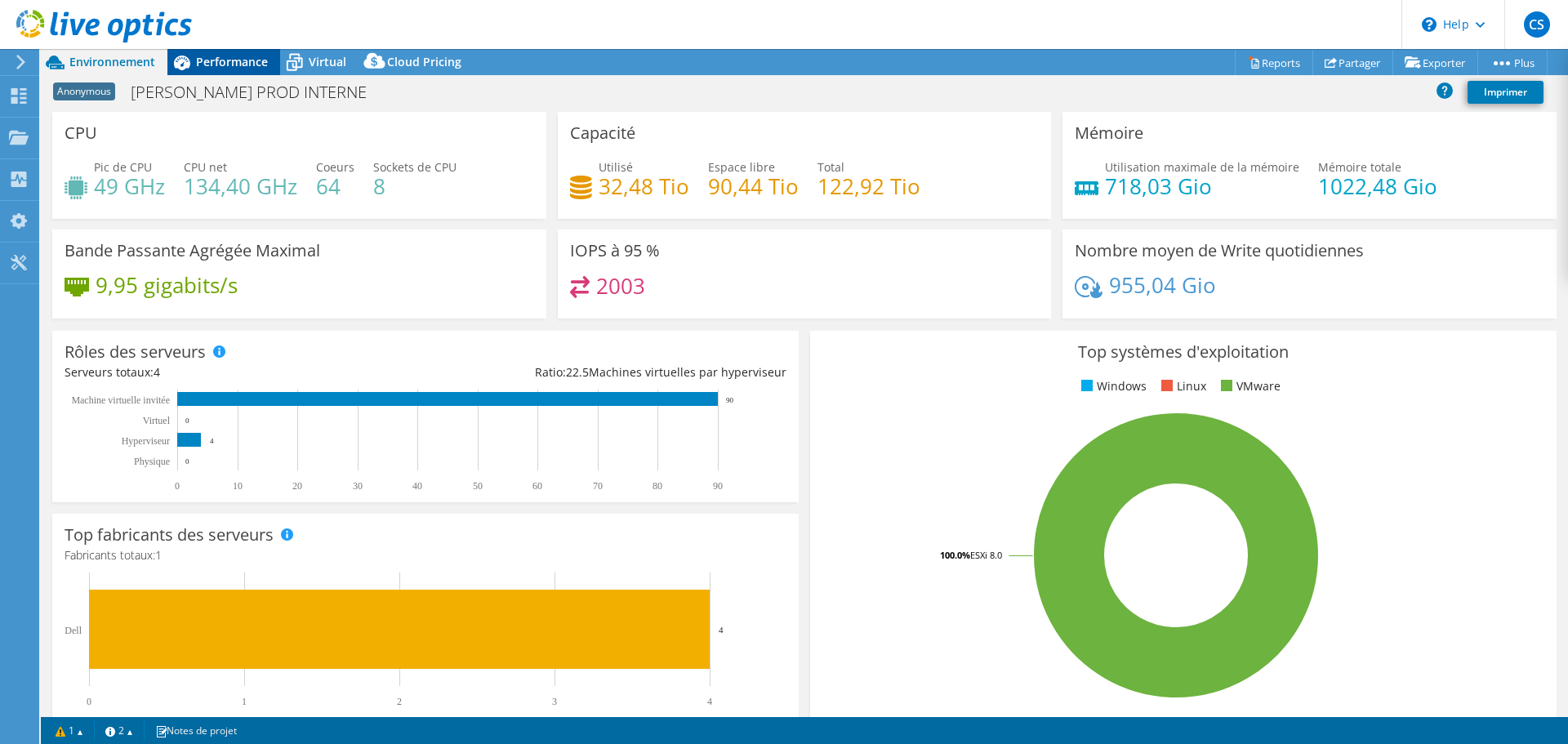
click at [254, 59] on span "Performance" at bounding box center [232, 62] width 72 height 16
